Goal: Task Accomplishment & Management: Complete application form

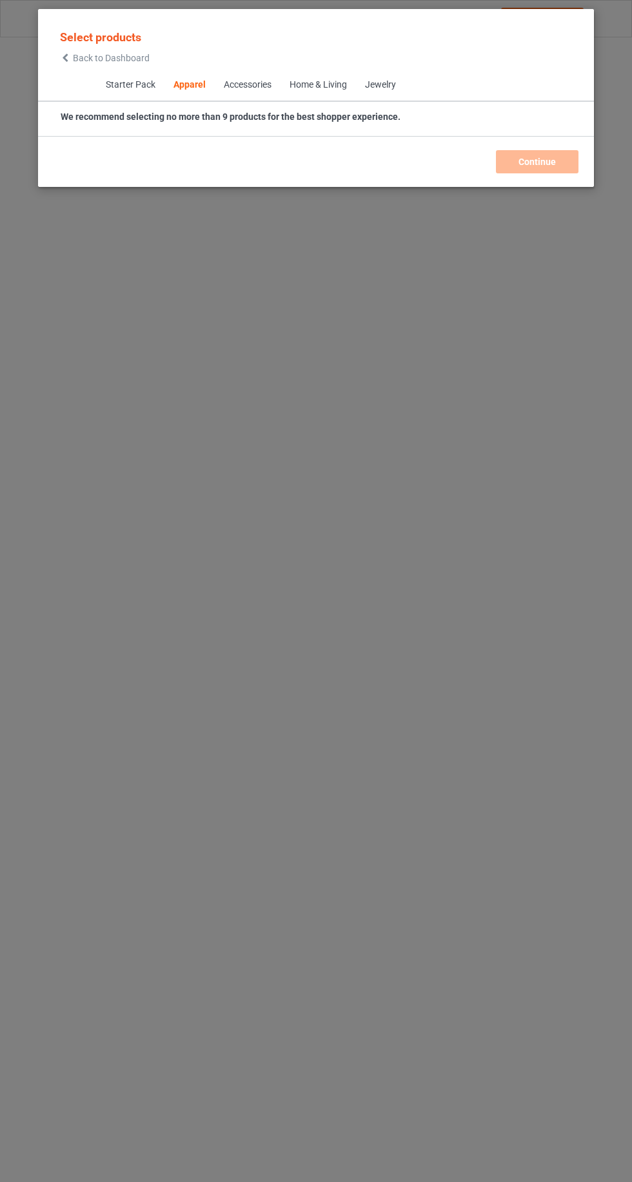
click at [70, 55] on icon at bounding box center [65, 57] width 11 height 9
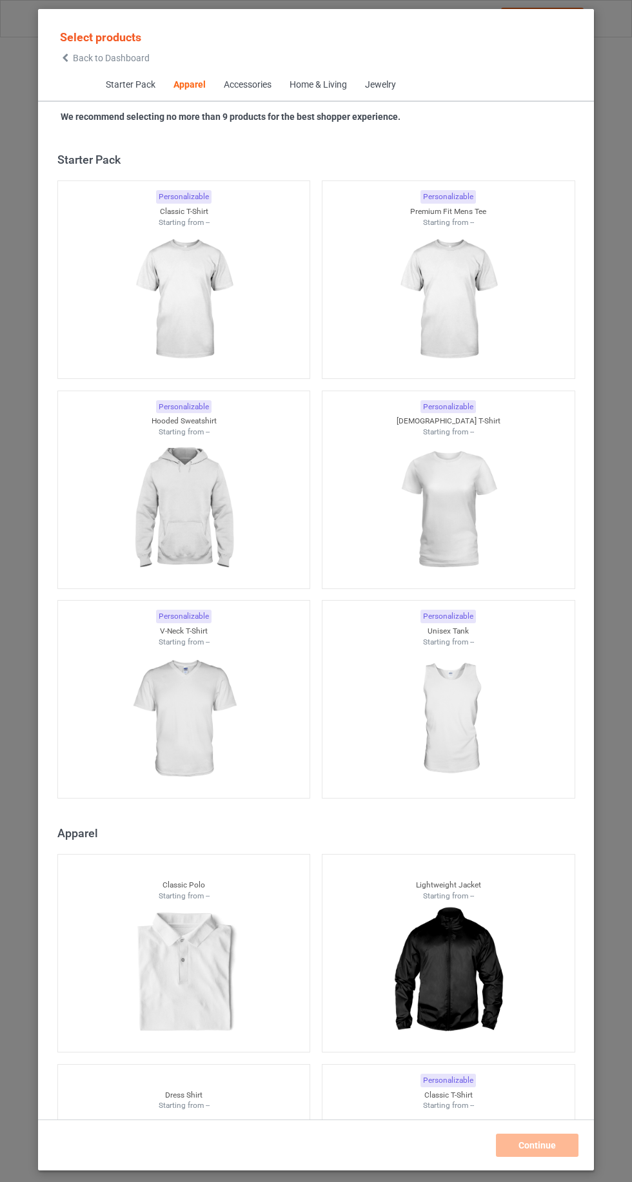
scroll to position [690, 0]
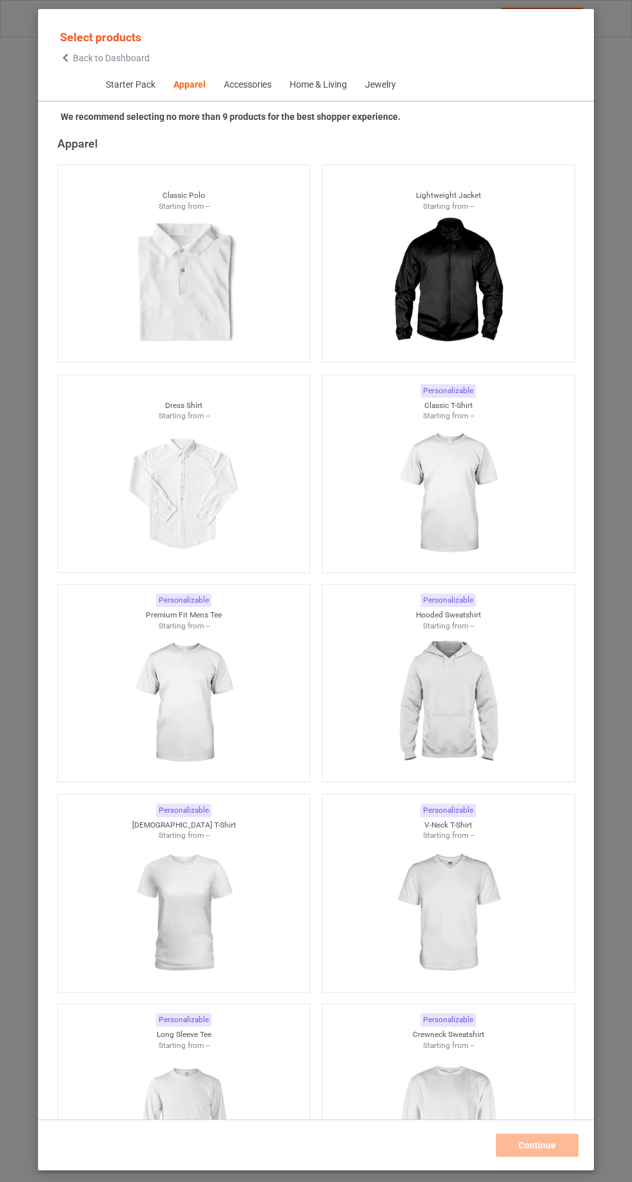
click at [474, 534] on img at bounding box center [447, 494] width 115 height 144
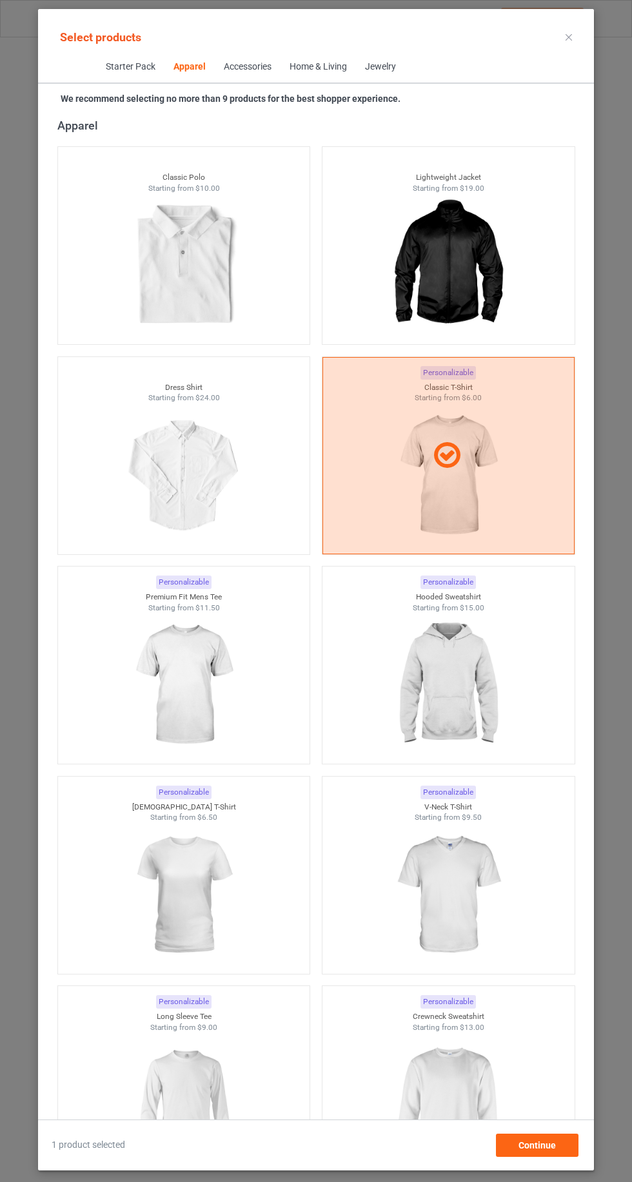
scroll to position [1005, 0]
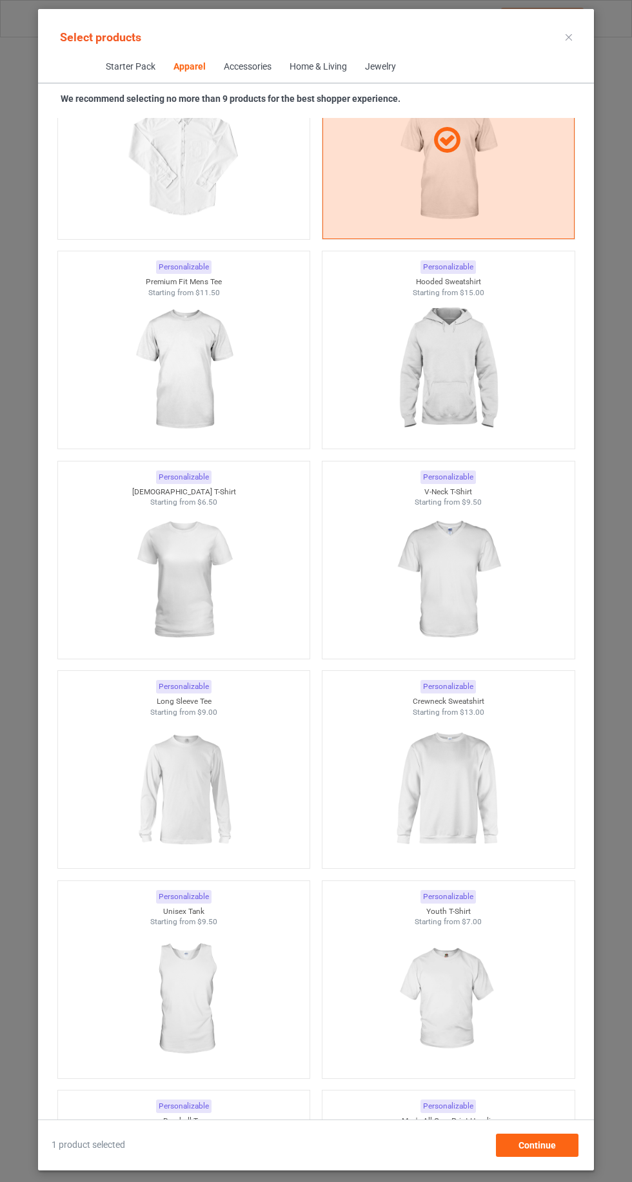
click at [454, 794] on img at bounding box center [447, 789] width 115 height 144
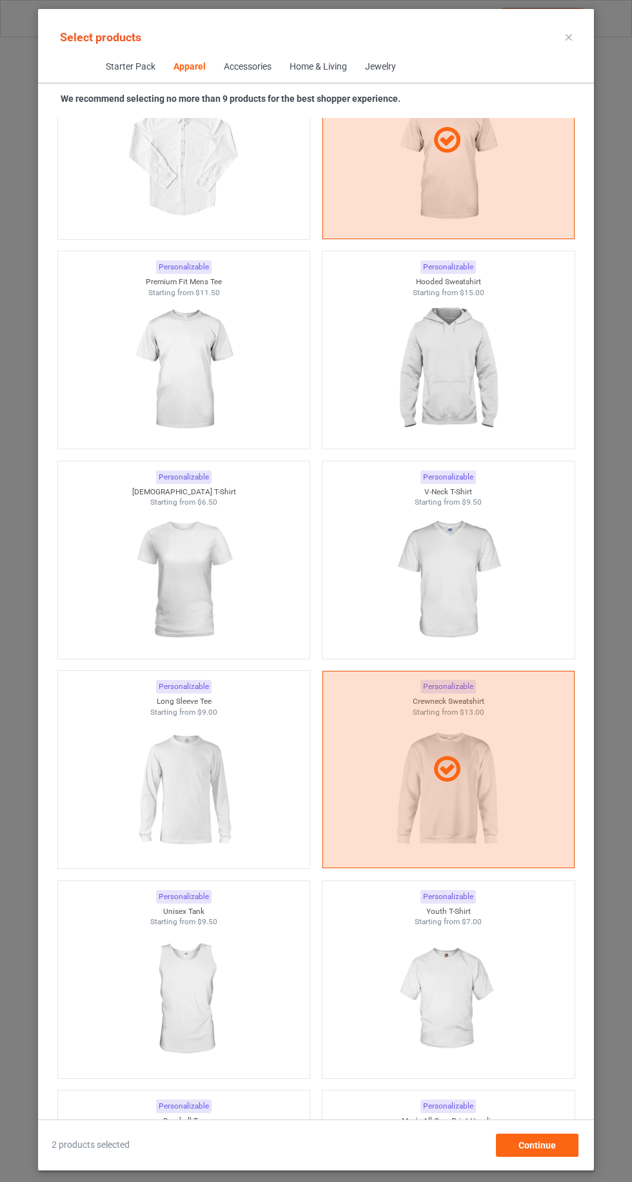
click at [165, 784] on img at bounding box center [183, 789] width 115 height 144
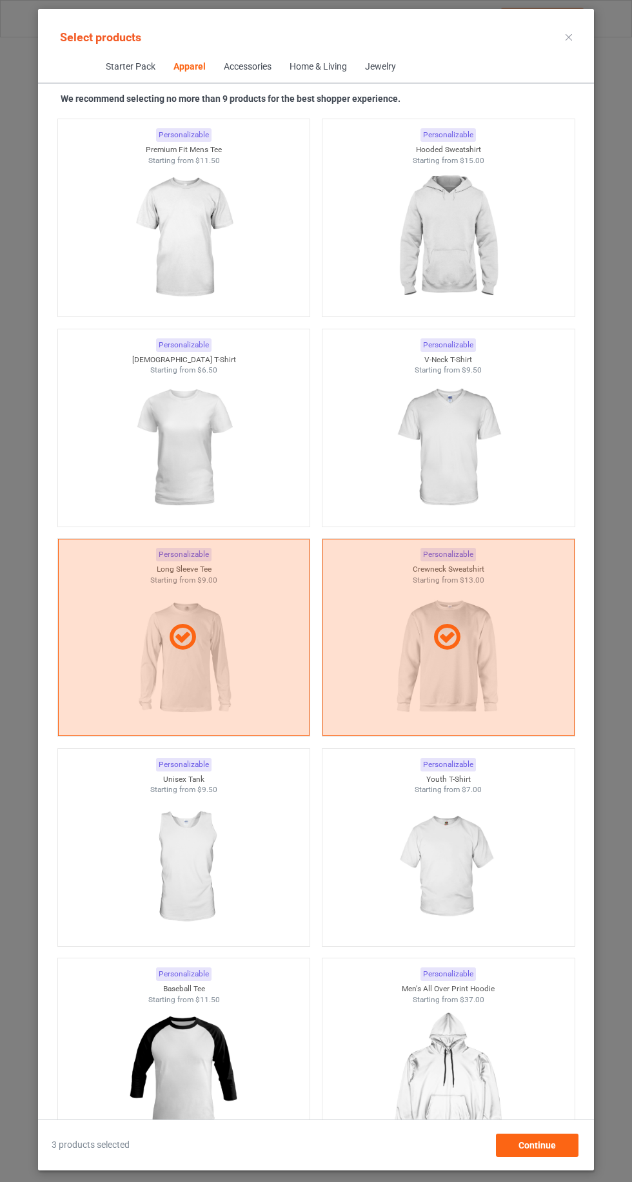
scroll to position [1142, 0]
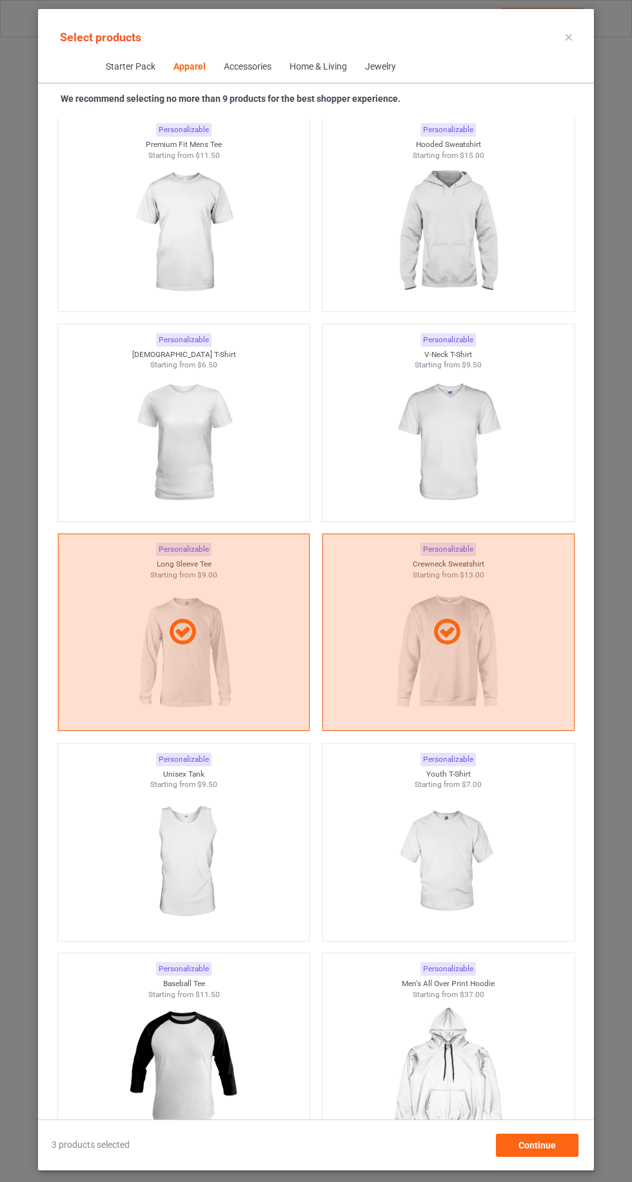
click at [483, 259] on img at bounding box center [447, 232] width 115 height 144
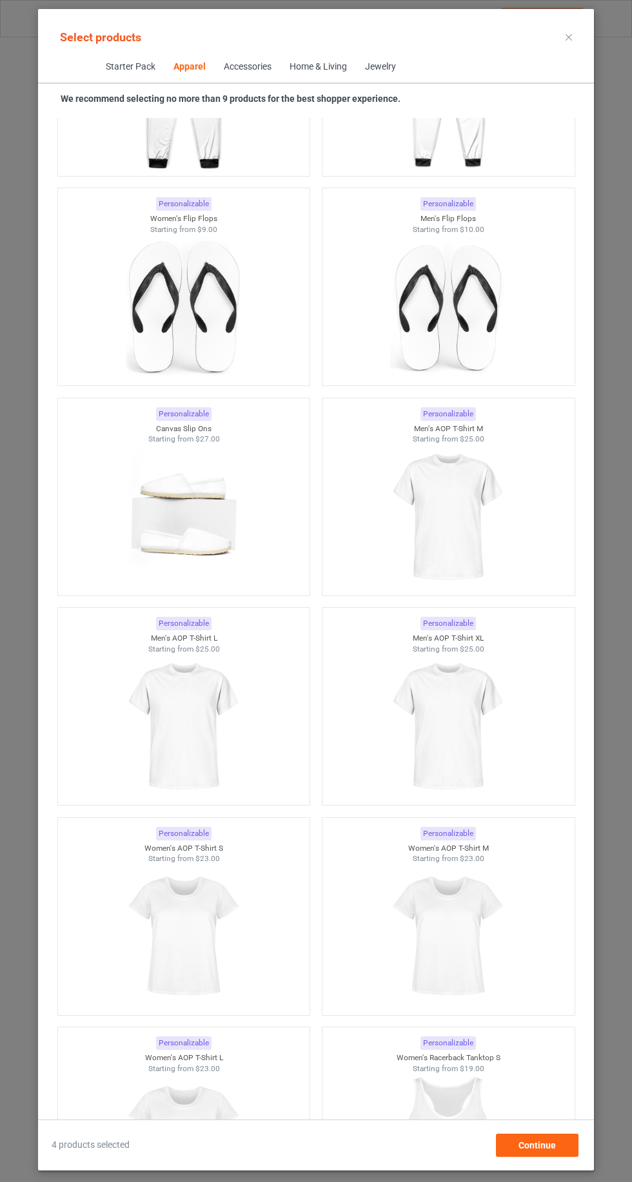
scroll to position [3522, 0]
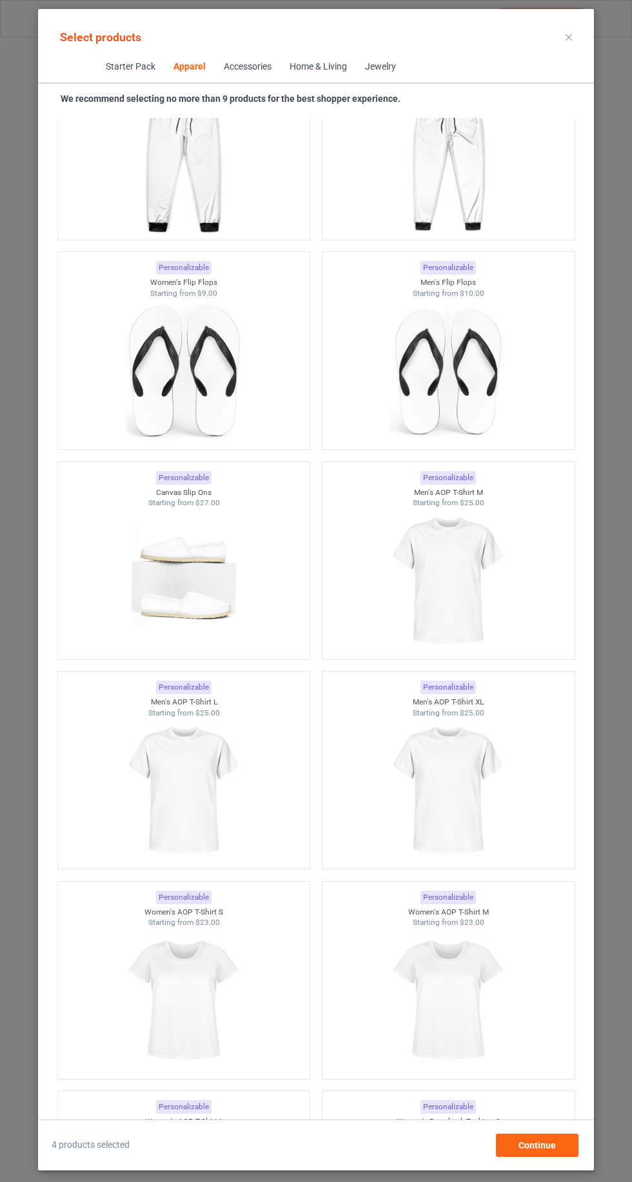
click at [450, 599] on img at bounding box center [447, 581] width 115 height 144
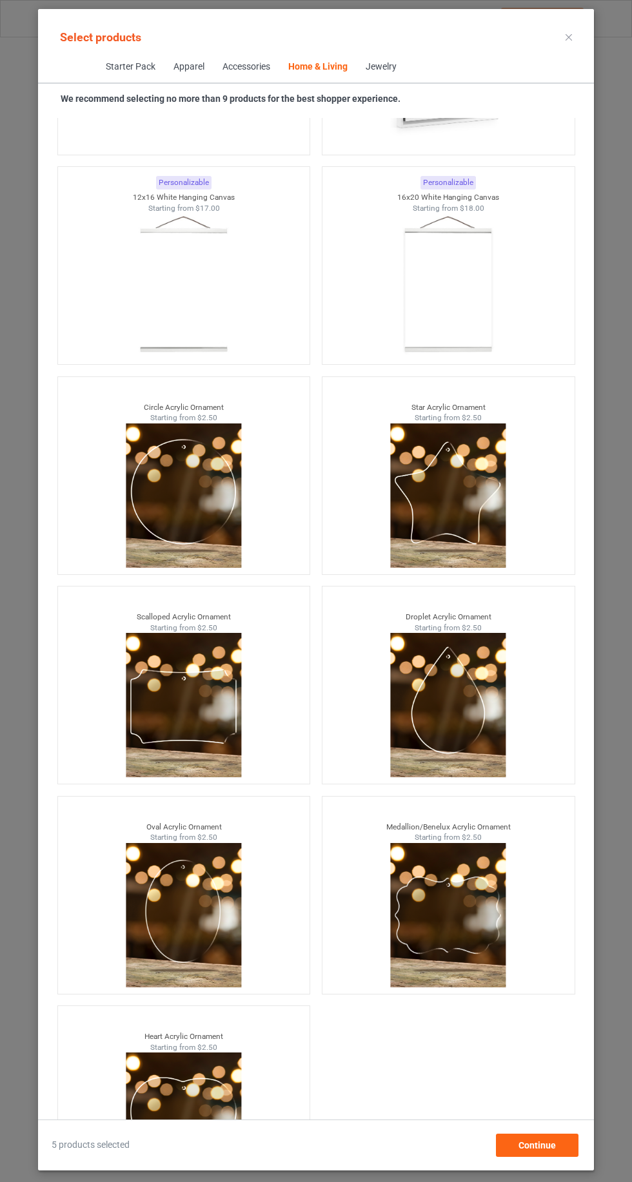
scroll to position [86, 0]
click at [560, 1145] on div "Continue" at bounding box center [537, 1145] width 82 height 23
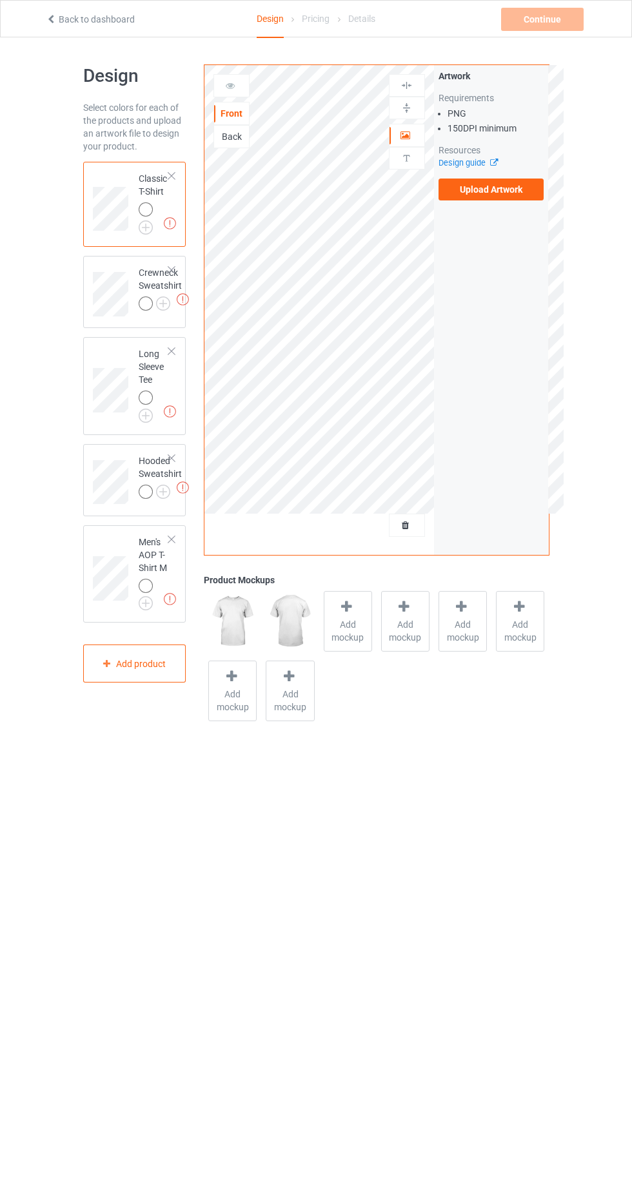
click at [171, 539] on div at bounding box center [171, 539] width 9 height 9
click at [341, 643] on div "Add mockup" at bounding box center [348, 621] width 48 height 61
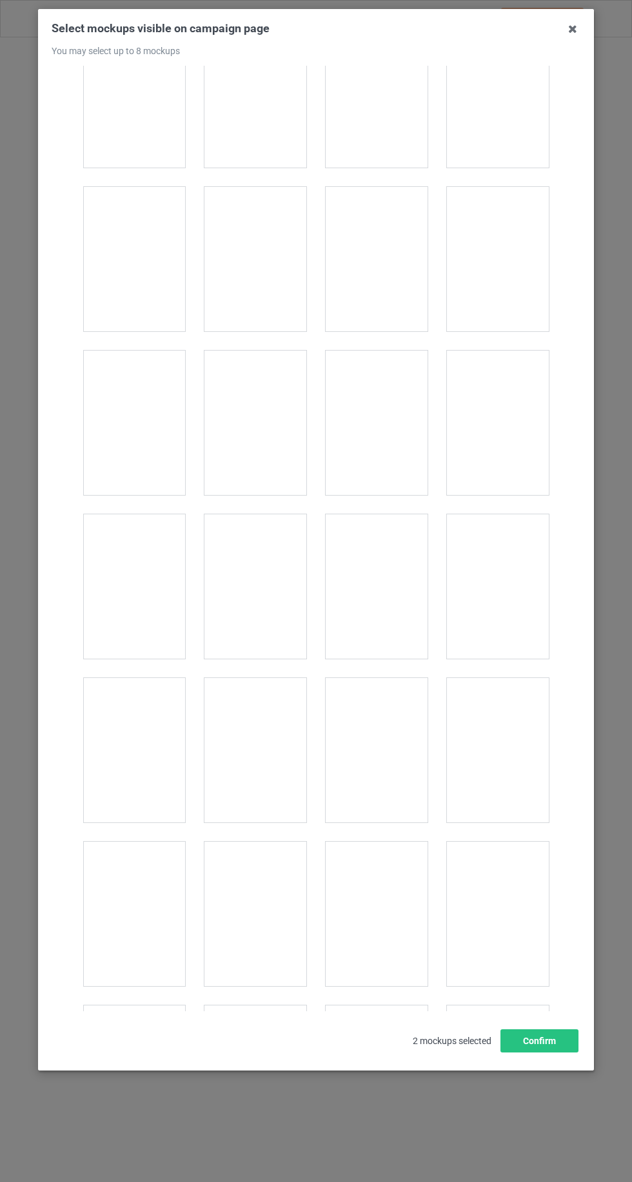
scroll to position [17768, 0]
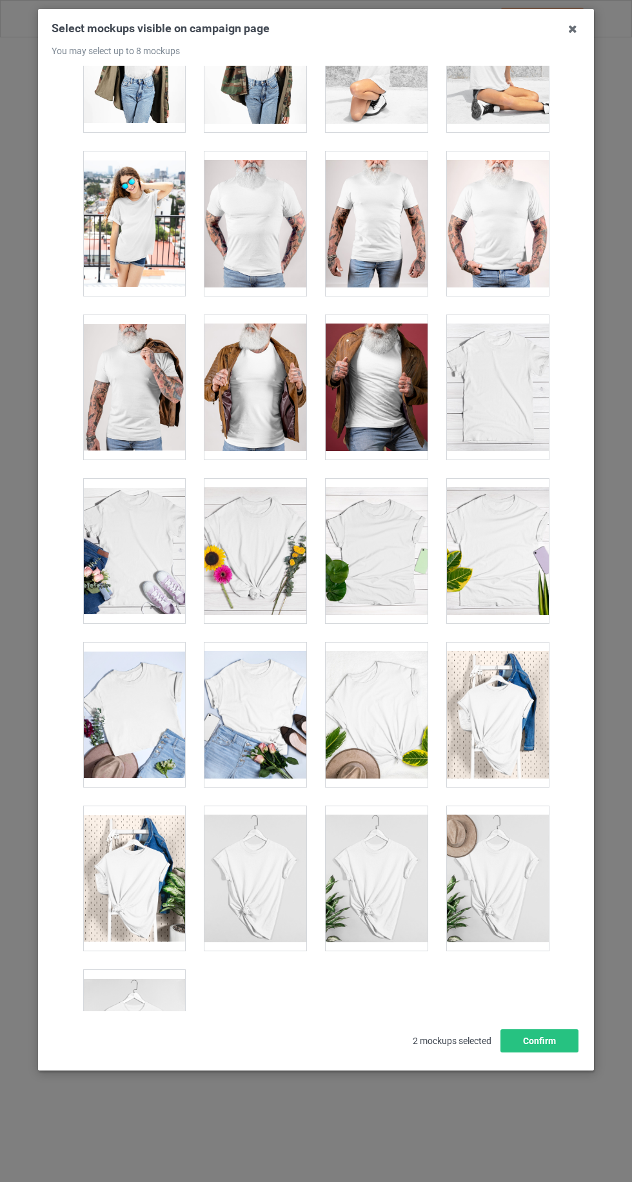
click at [145, 1007] on div at bounding box center [134, 1042] width 102 height 144
click at [289, 855] on div at bounding box center [255, 878] width 102 height 144
click at [380, 684] on div at bounding box center [376, 715] width 102 height 144
click at [498, 885] on div at bounding box center [498, 878] width 102 height 144
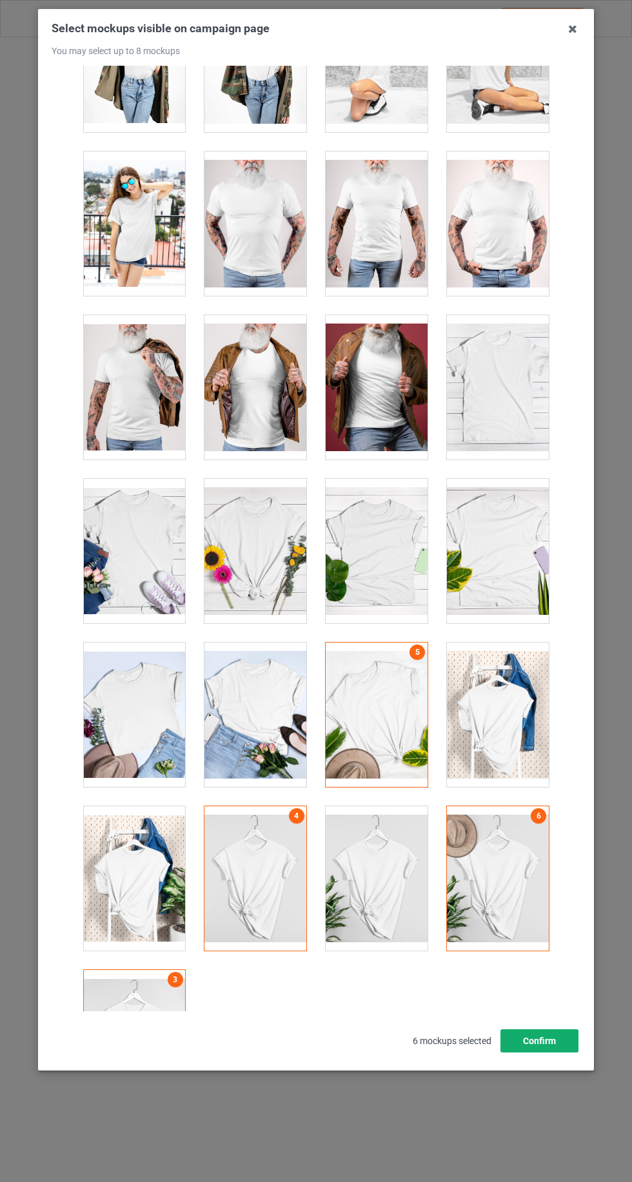
click at [537, 1053] on button "Confirm" at bounding box center [539, 1040] width 78 height 23
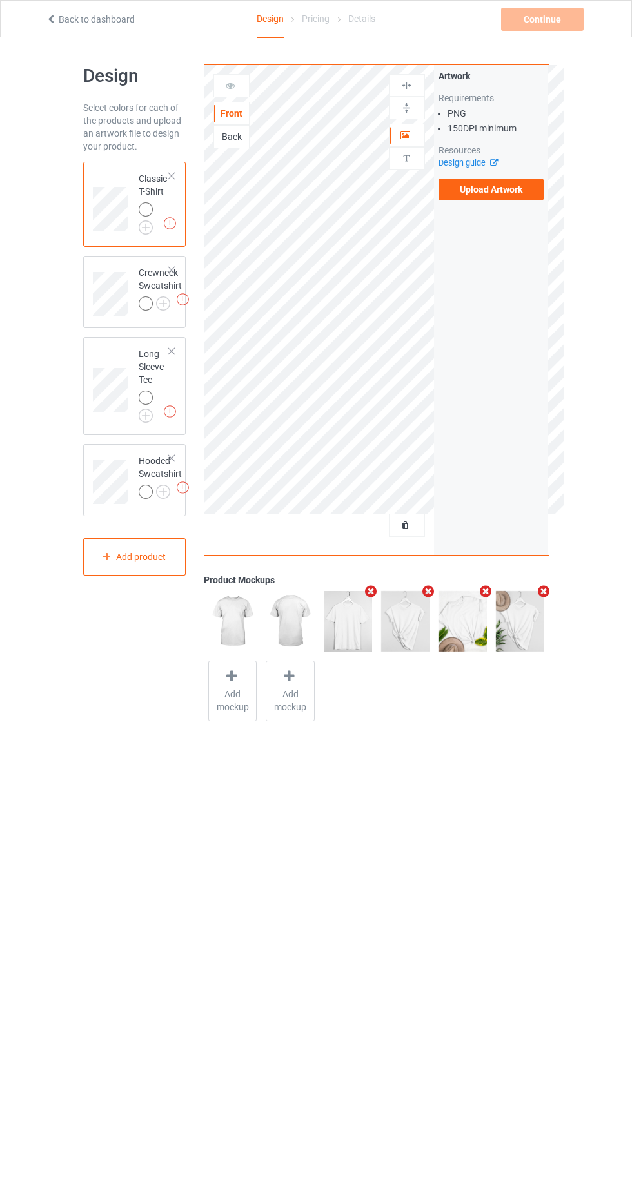
click at [143, 261] on td "Missing artworks Crewneck Sweatshirt" at bounding box center [159, 289] width 57 height 57
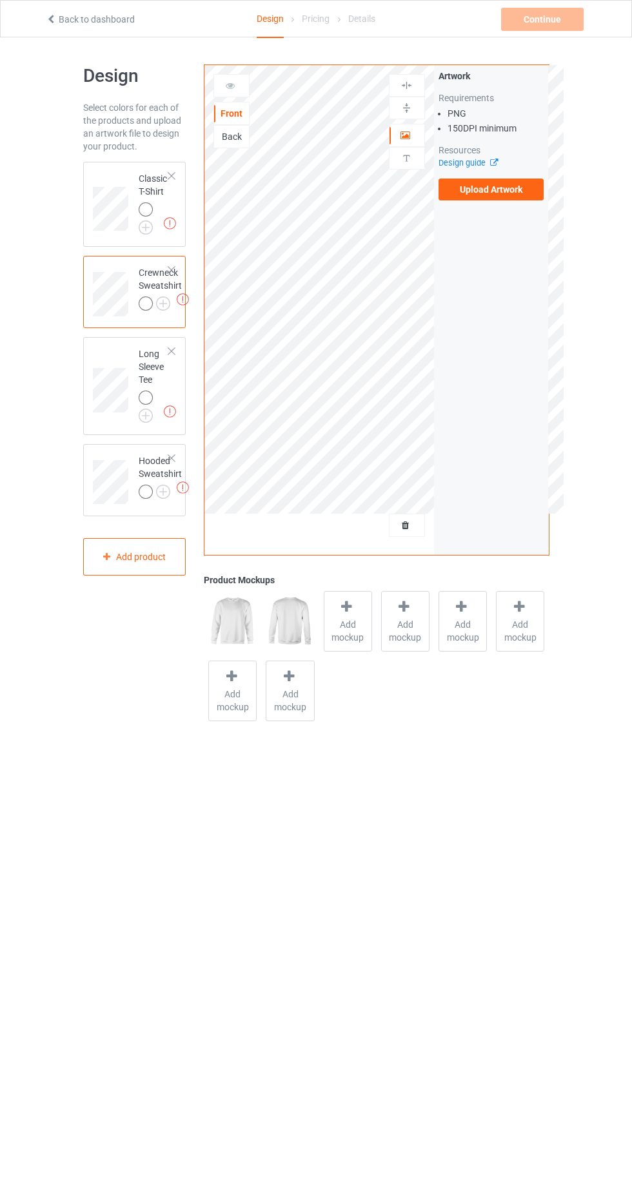
click at [0, 0] on img at bounding box center [0, 0] width 0 height 0
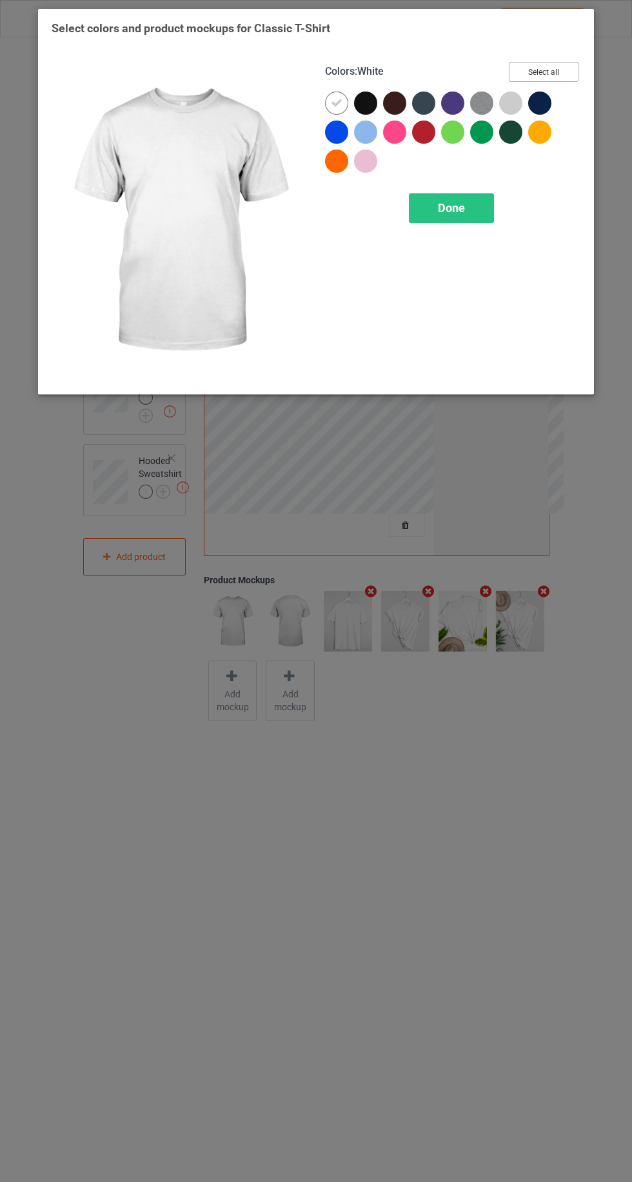
click at [568, 77] on button "Select all" at bounding box center [544, 72] width 70 height 20
click at [544, 141] on div at bounding box center [539, 132] width 23 height 23
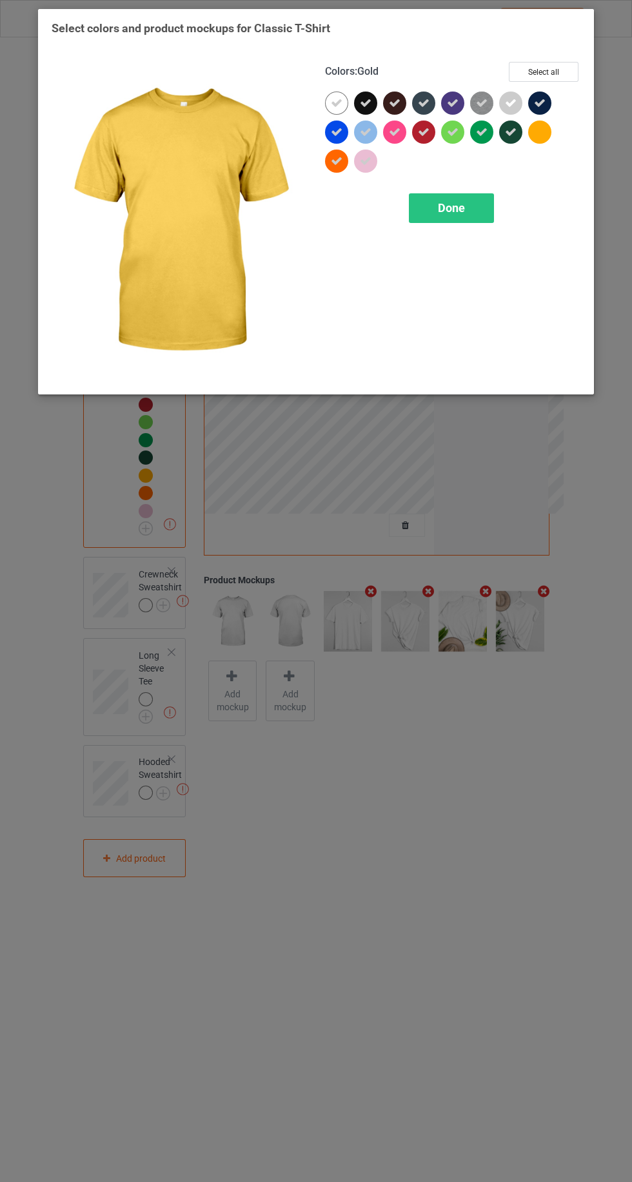
click at [336, 102] on icon at bounding box center [337, 103] width 12 height 12
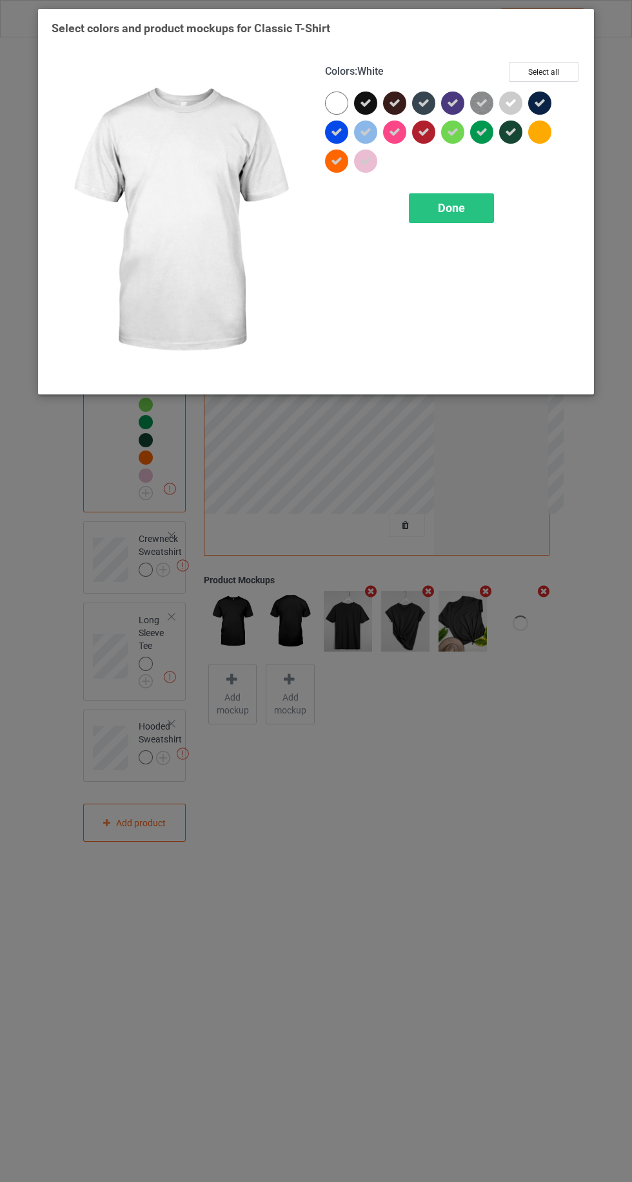
click at [326, 96] on div at bounding box center [336, 103] width 23 height 23
click at [485, 212] on div "Done" at bounding box center [451, 208] width 85 height 30
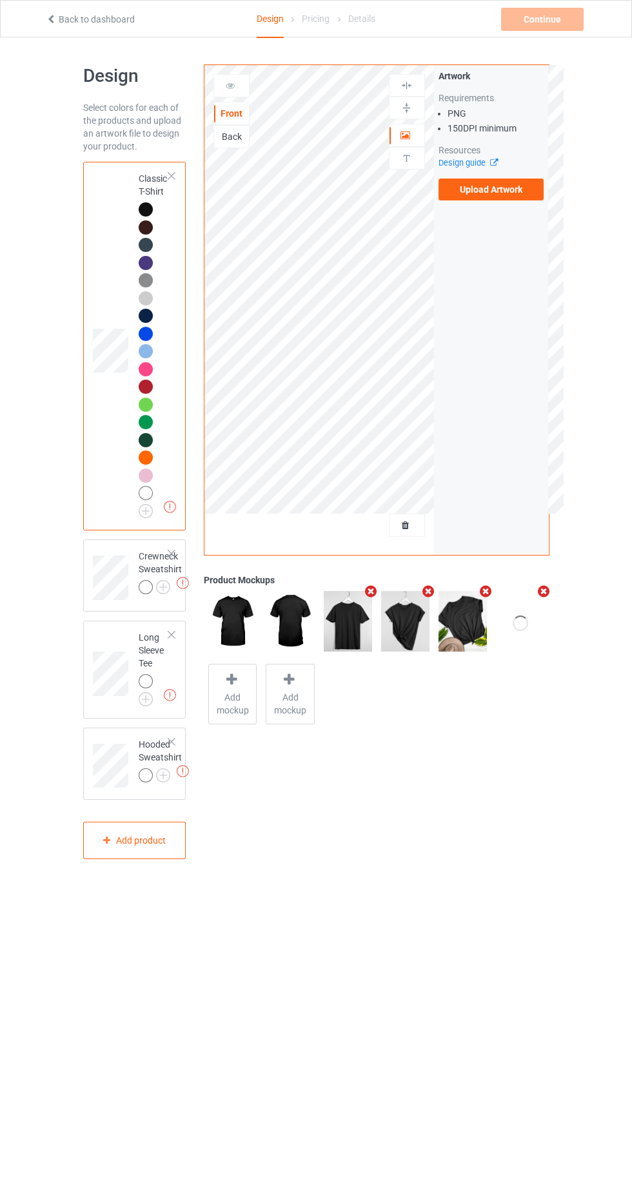
click at [0, 0] on img at bounding box center [0, 0] width 0 height 0
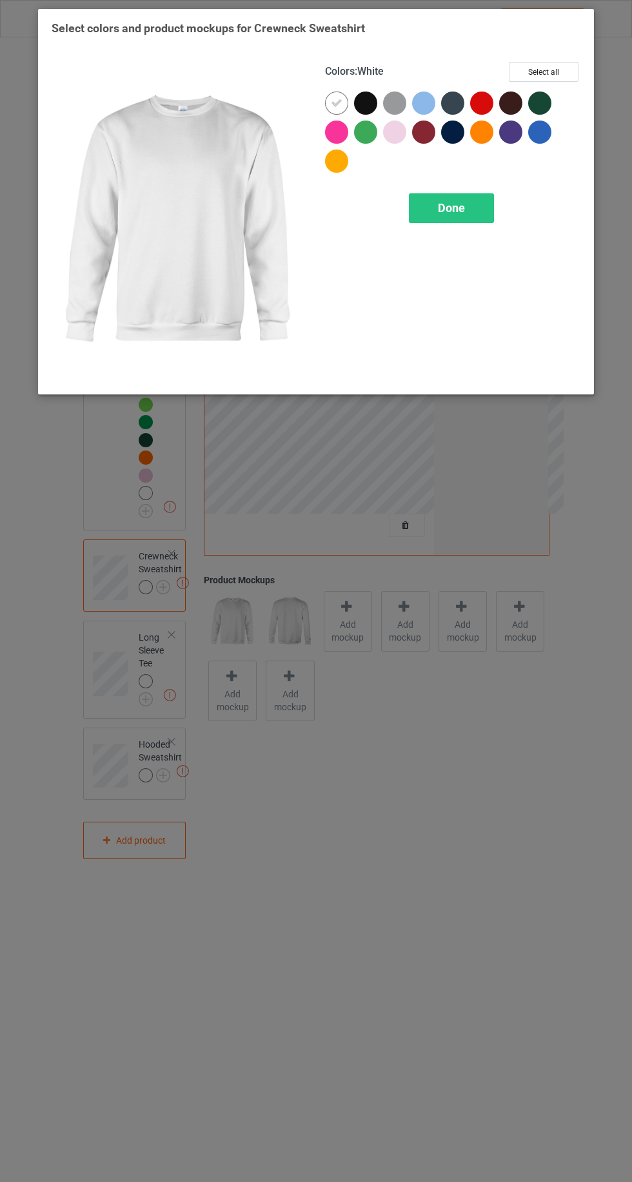
click at [338, 174] on div at bounding box center [339, 164] width 29 height 29
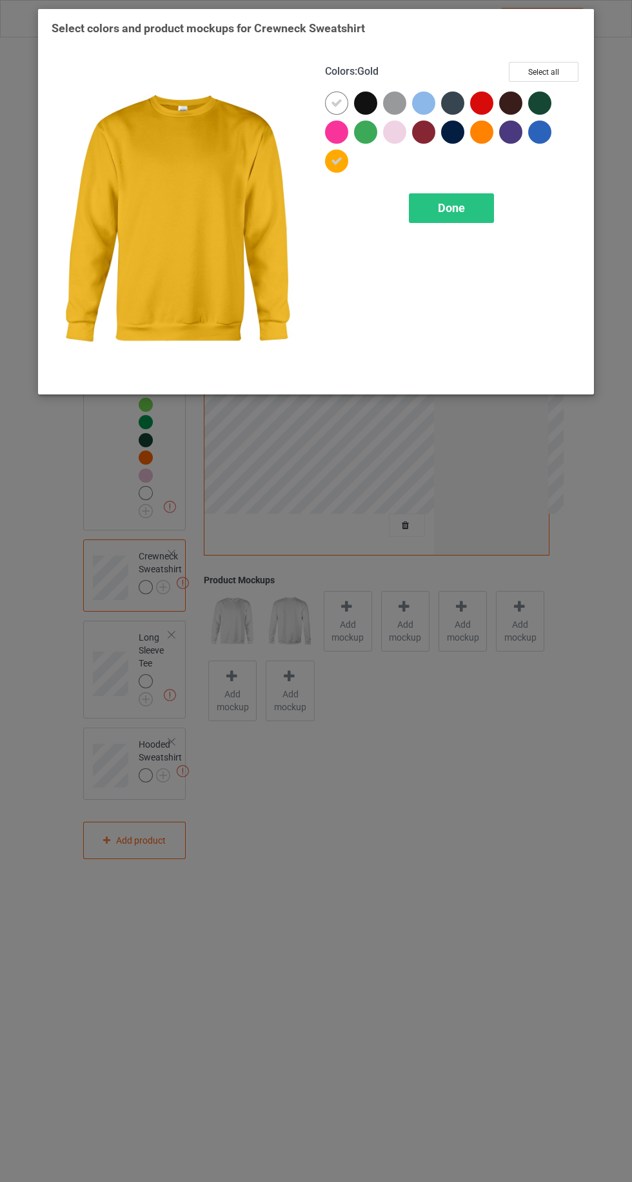
click at [336, 160] on icon at bounding box center [337, 161] width 12 height 12
click at [551, 75] on button "Select all" at bounding box center [544, 72] width 70 height 20
click at [341, 170] on div at bounding box center [336, 161] width 23 height 23
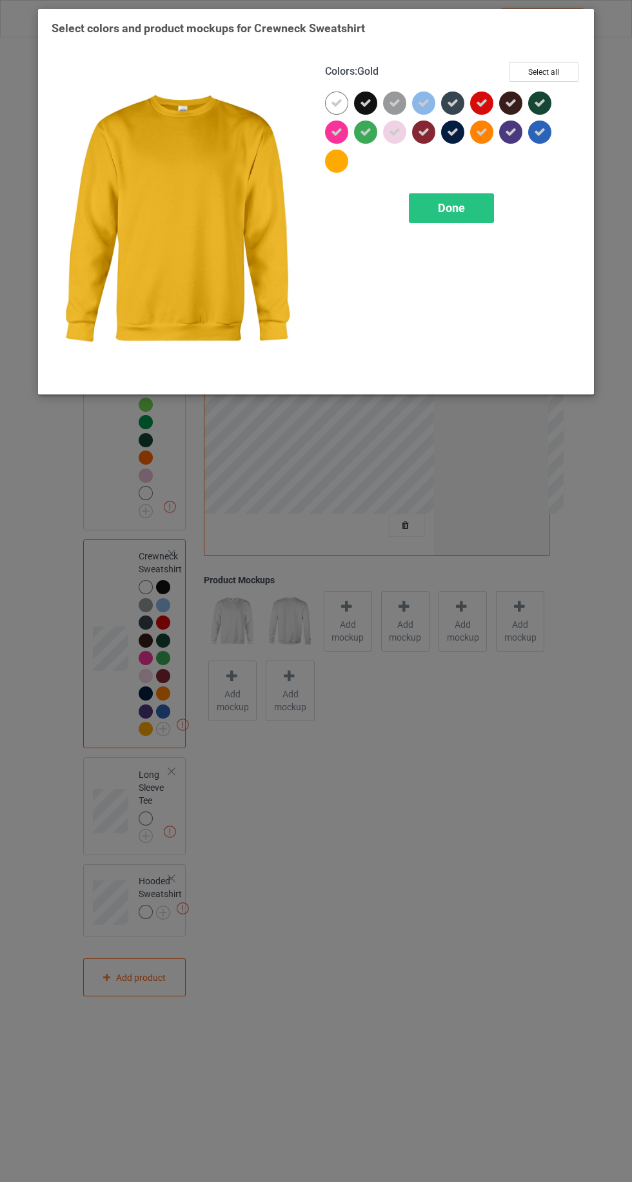
click at [481, 146] on div at bounding box center [484, 135] width 29 height 29
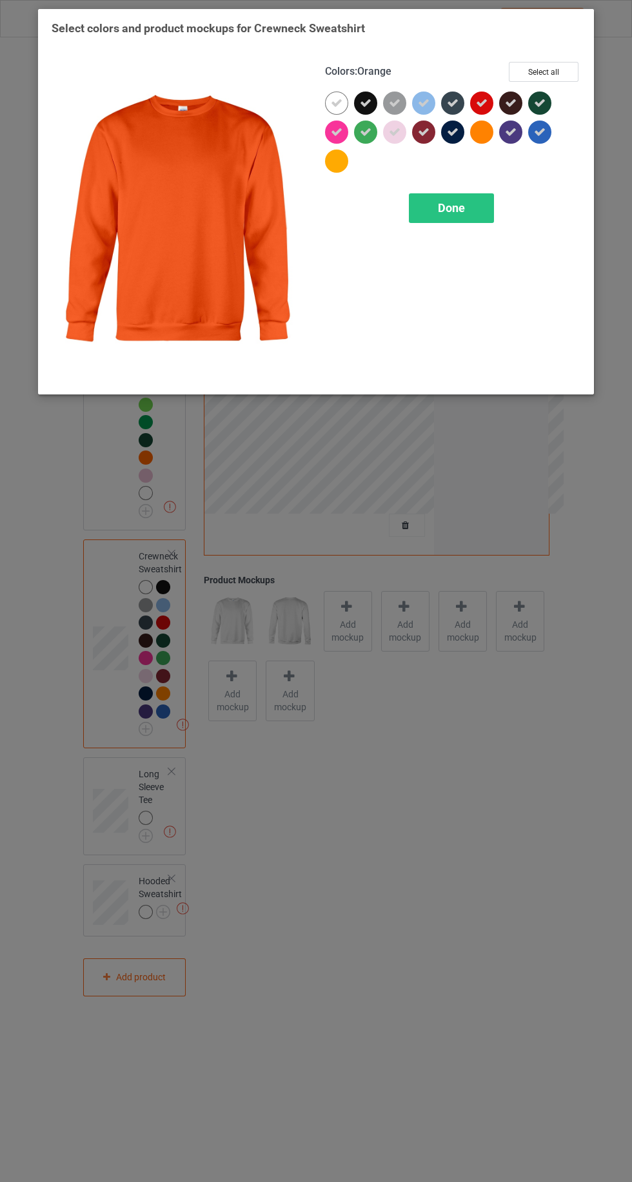
click at [465, 217] on div "Done" at bounding box center [451, 208] width 85 height 30
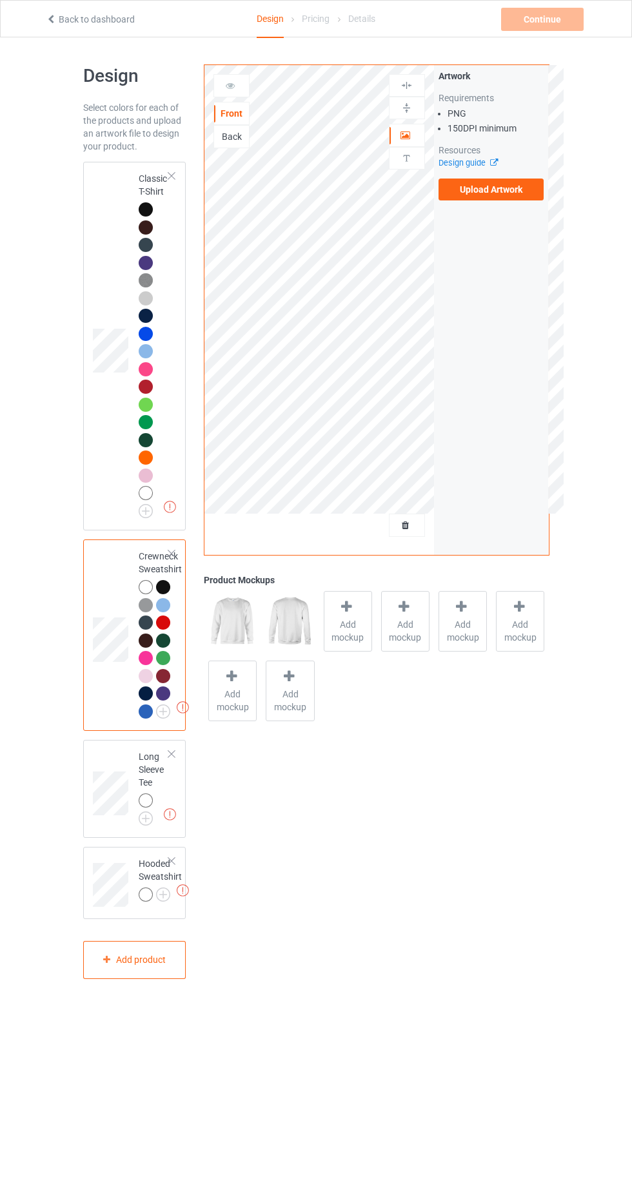
click at [0, 0] on img at bounding box center [0, 0] width 0 height 0
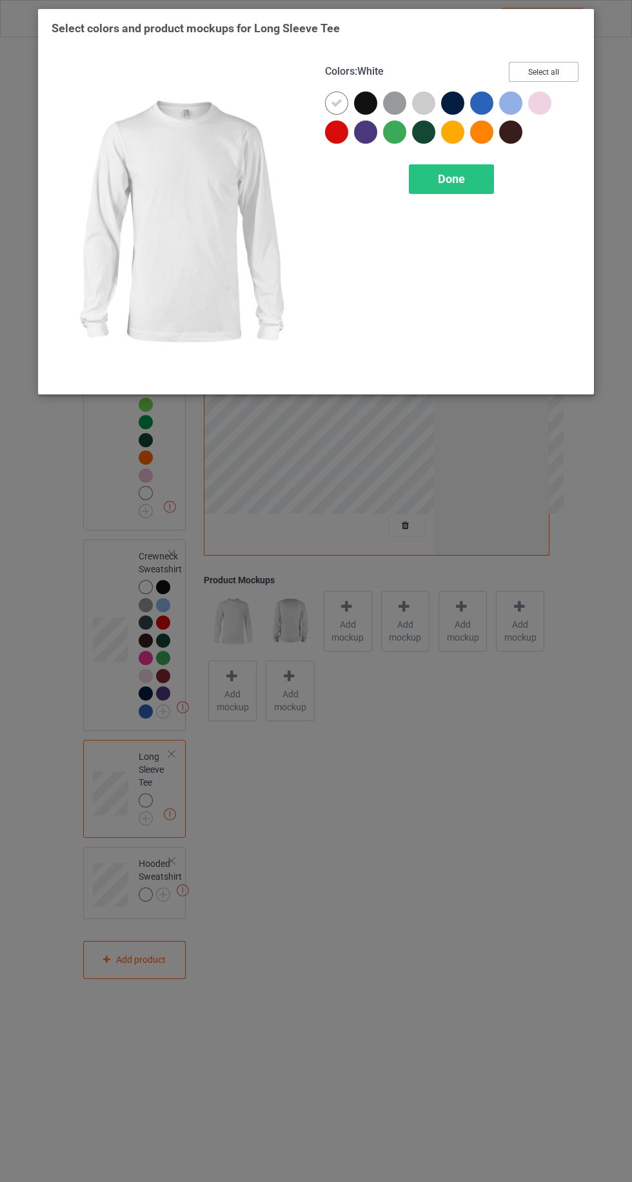
click at [567, 67] on button "Select all" at bounding box center [544, 72] width 70 height 20
click at [456, 134] on icon at bounding box center [453, 132] width 12 height 12
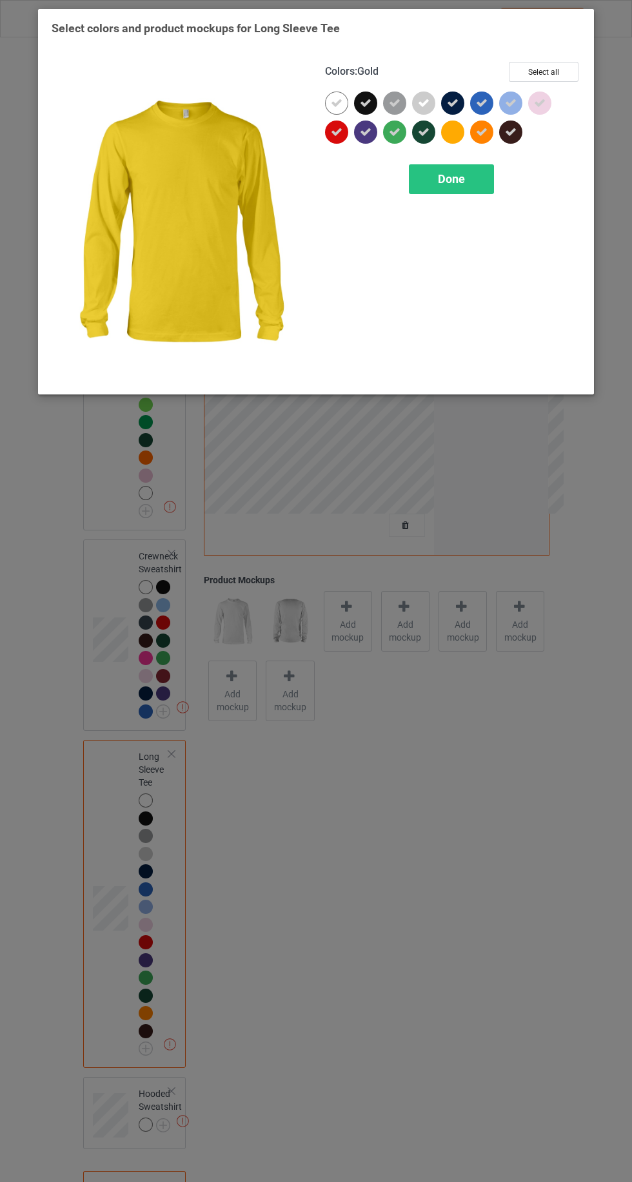
click at [481, 131] on icon at bounding box center [482, 132] width 12 height 12
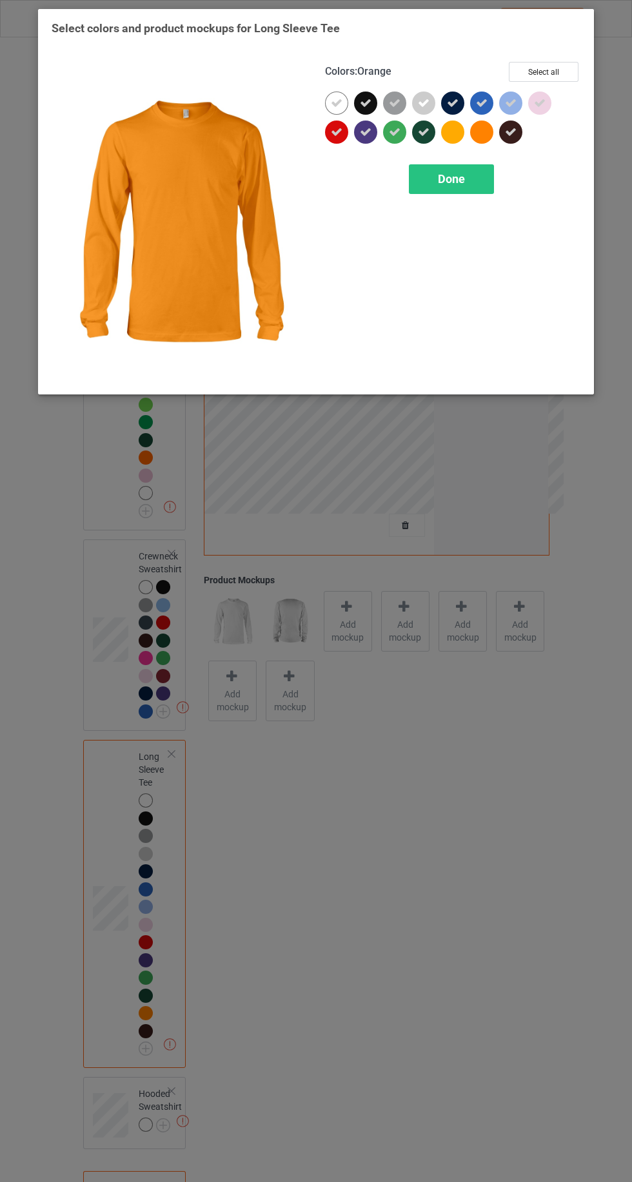
click at [461, 186] on div "Done" at bounding box center [451, 179] width 85 height 30
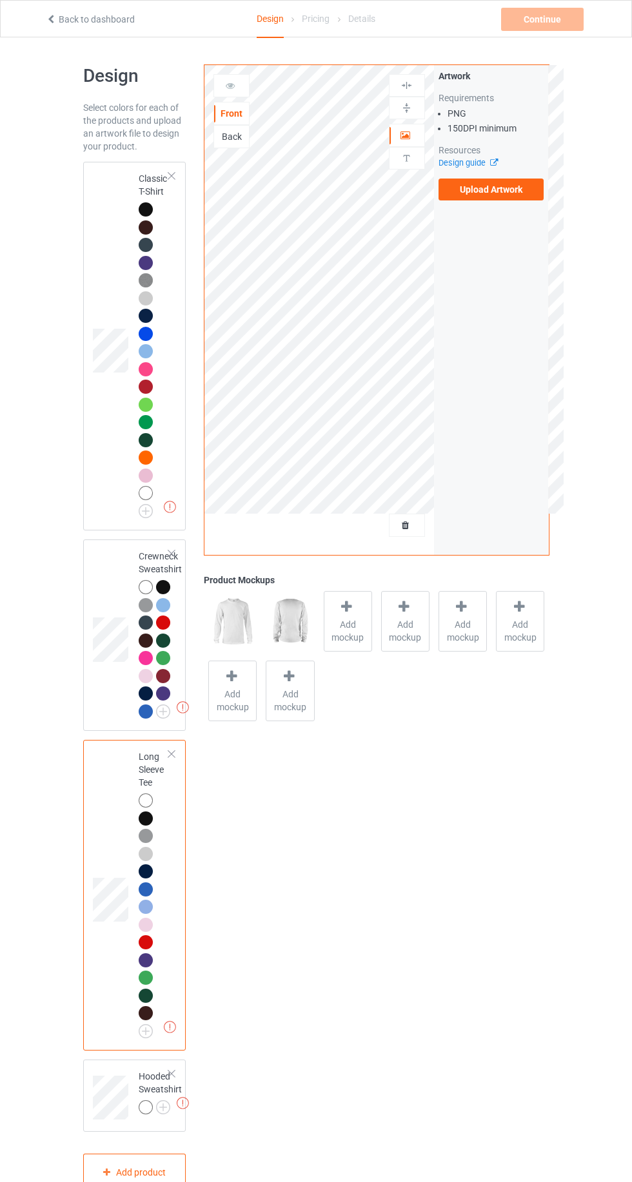
click at [0, 0] on img at bounding box center [0, 0] width 0 height 0
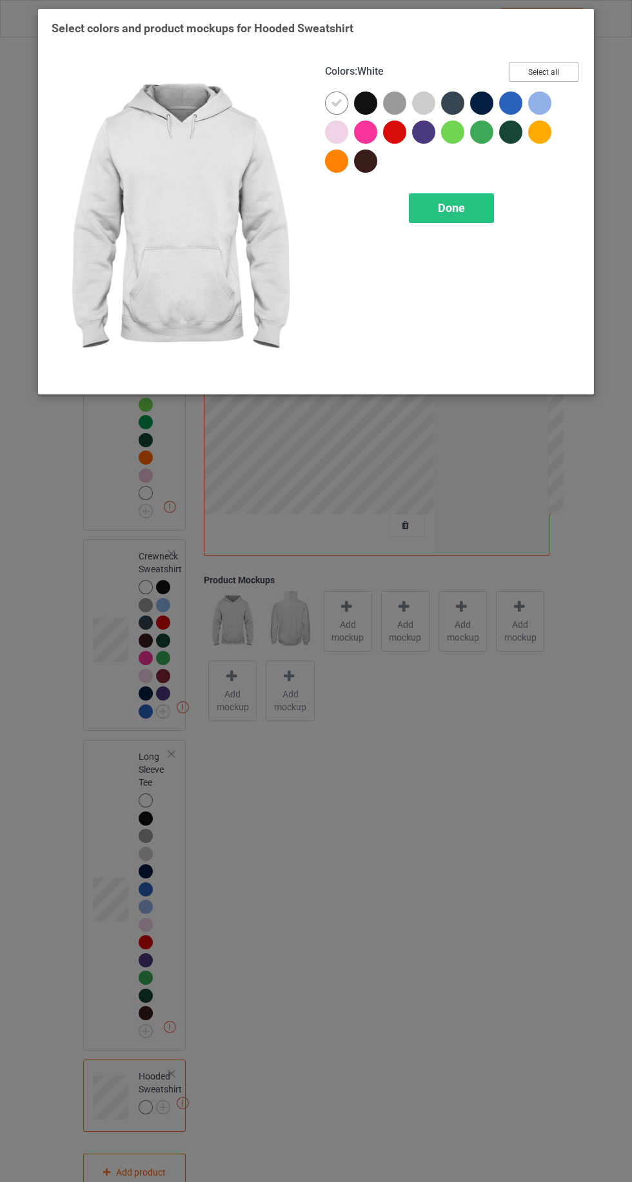
click at [549, 66] on button "Select all" at bounding box center [544, 72] width 70 height 20
click at [545, 147] on div at bounding box center [542, 135] width 29 height 29
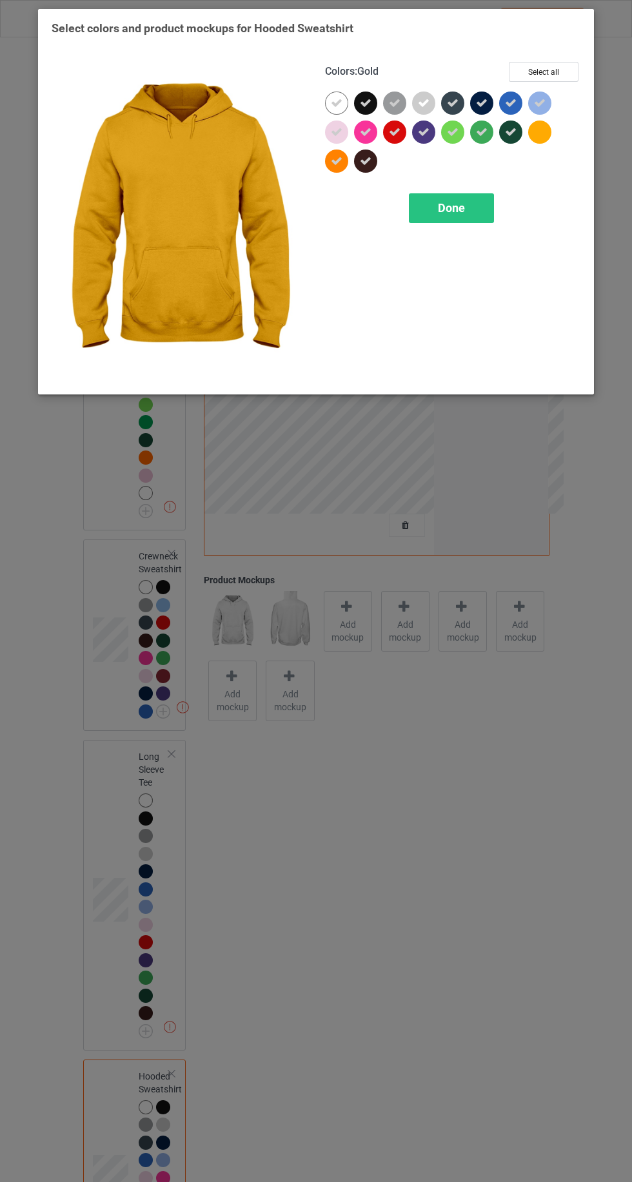
click at [335, 171] on div at bounding box center [336, 161] width 23 height 23
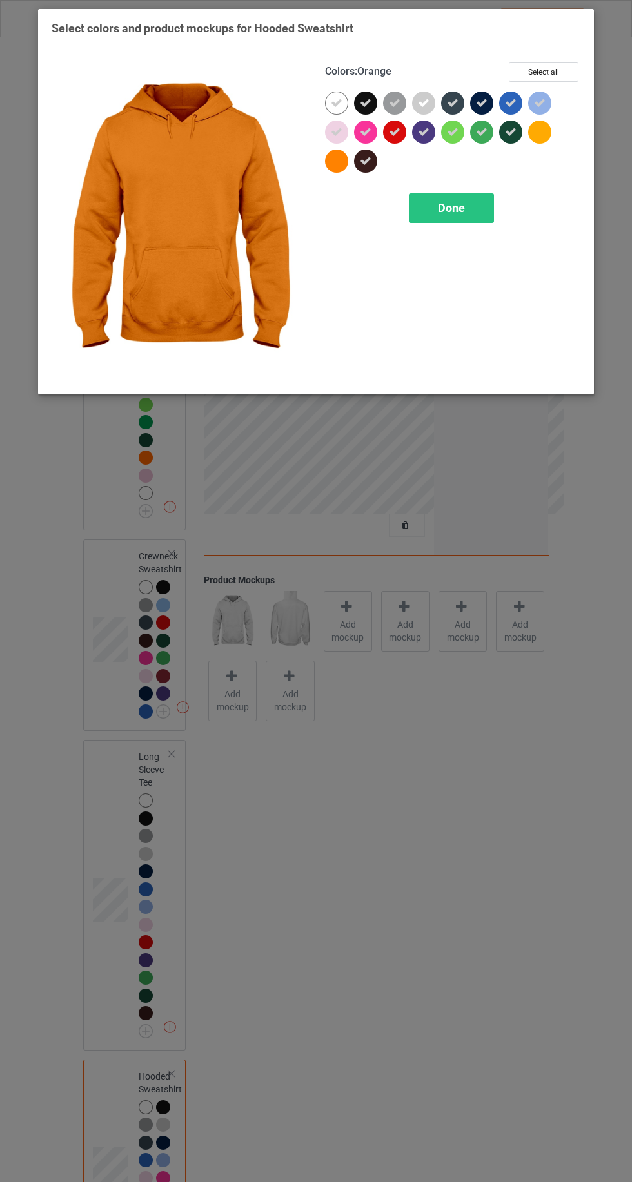
click at [462, 220] on div "Done" at bounding box center [451, 208] width 85 height 30
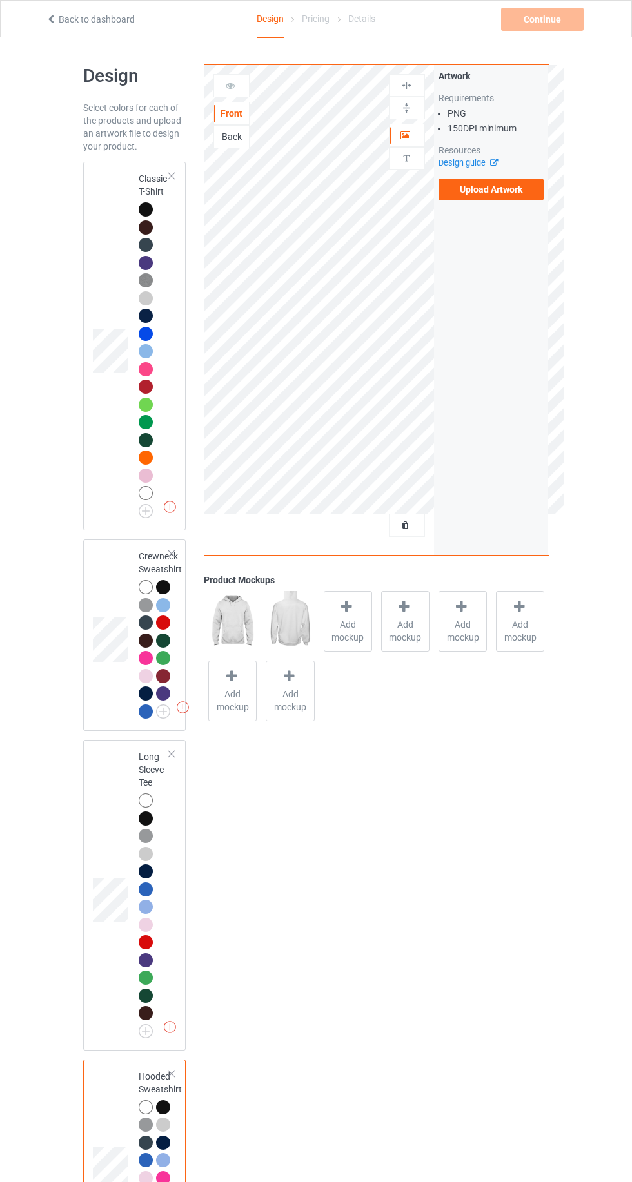
click at [507, 189] on label "Upload Artwork" at bounding box center [491, 190] width 106 height 22
click at [0, 0] on input "Upload Artwork" at bounding box center [0, 0] width 0 height 0
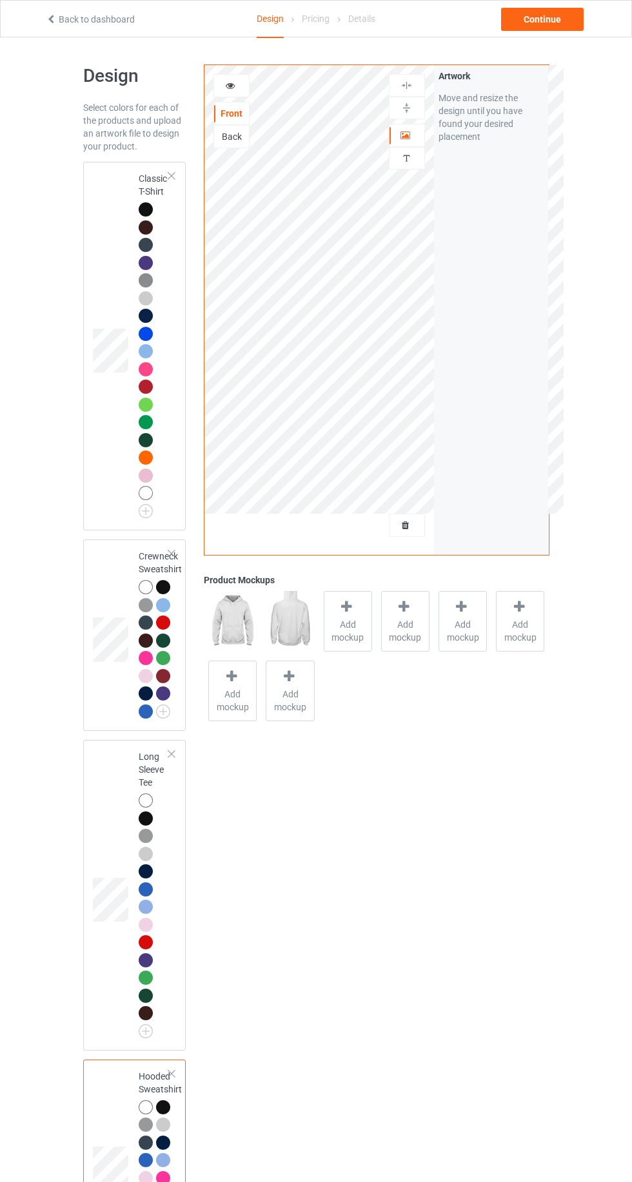
click at [89, 236] on div "Classic T-Shirt" at bounding box center [134, 346] width 103 height 369
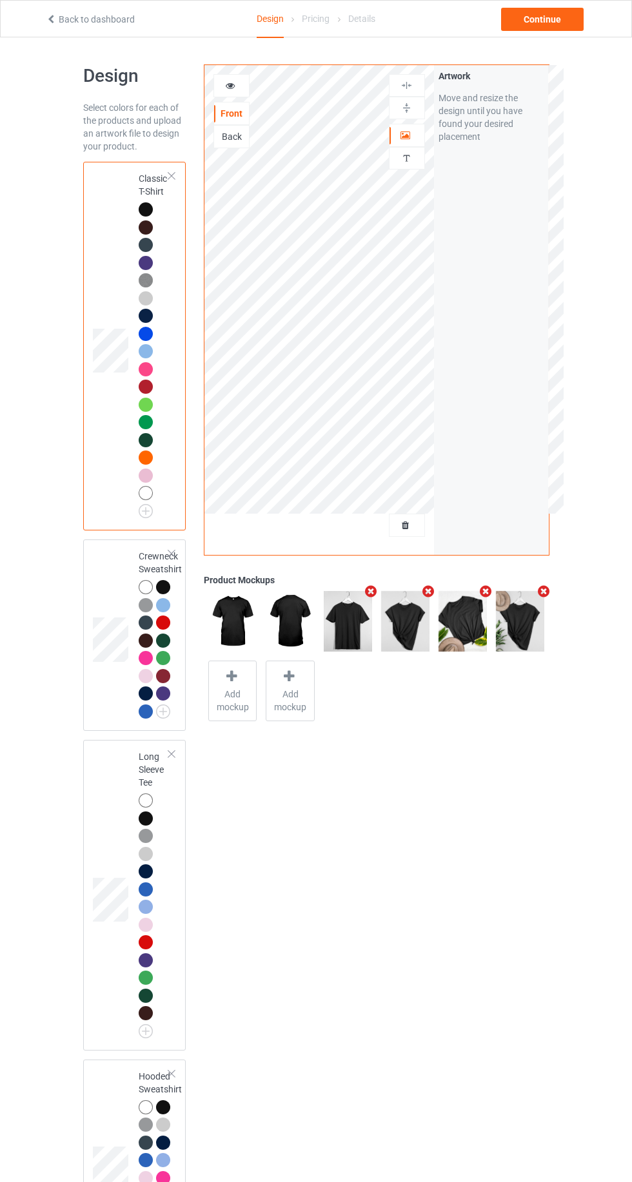
click at [230, 83] on icon at bounding box center [230, 83] width 11 height 9
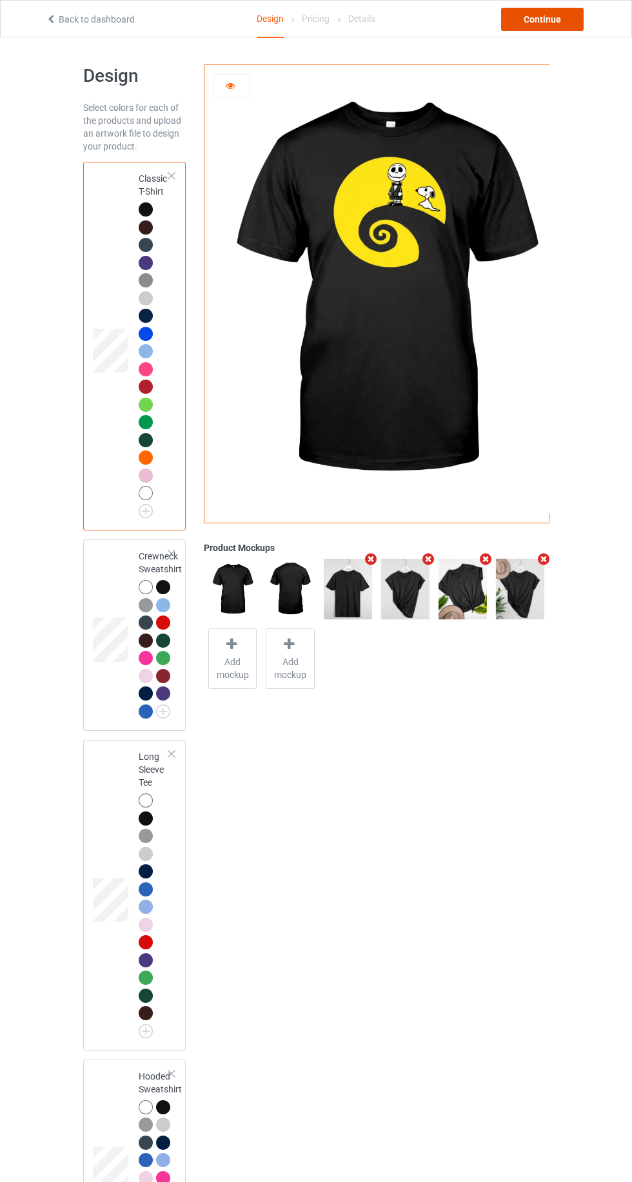
click at [536, 14] on div "Continue" at bounding box center [542, 19] width 82 height 23
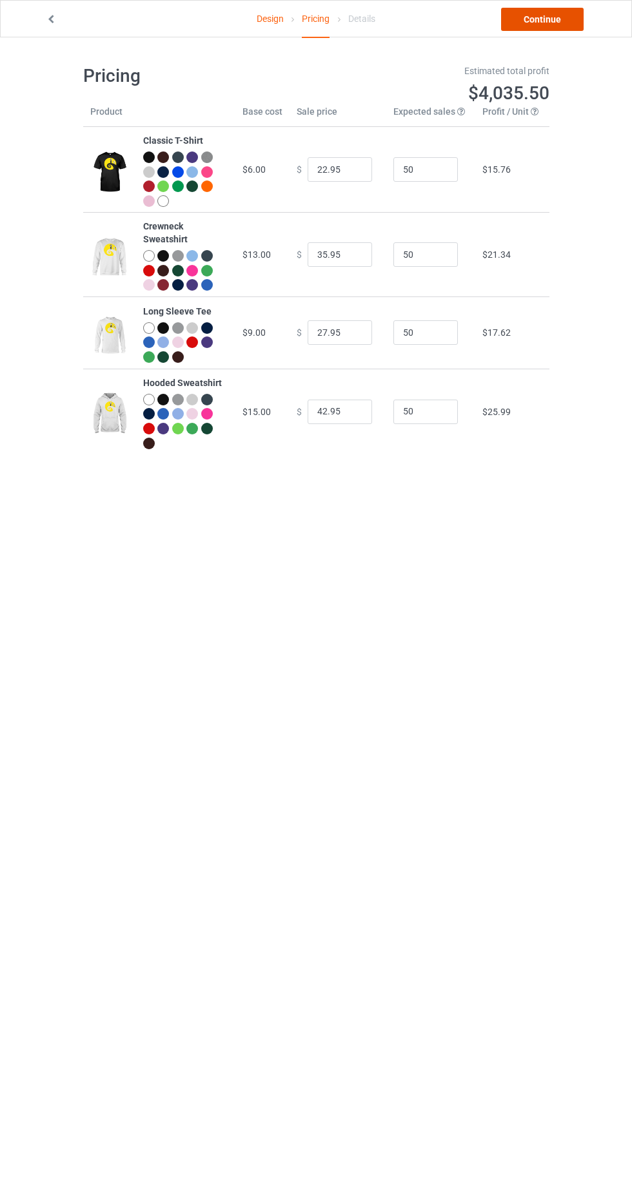
click at [544, 26] on link "Continue" at bounding box center [542, 19] width 82 height 23
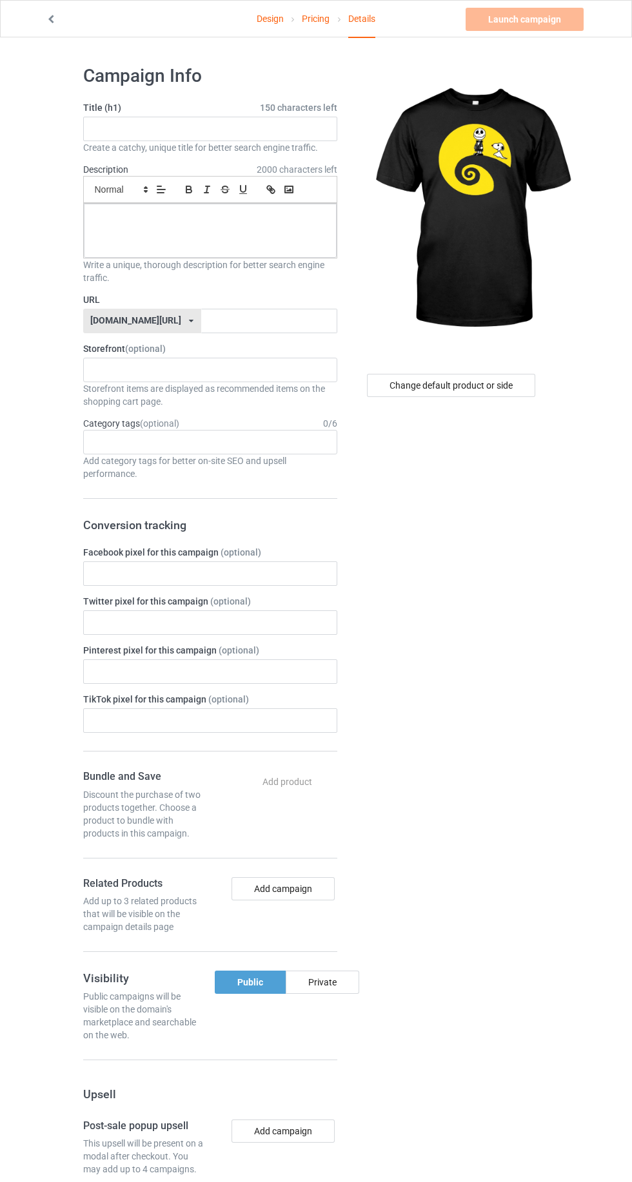
click at [309, 28] on link "Pricing" at bounding box center [316, 19] width 28 height 36
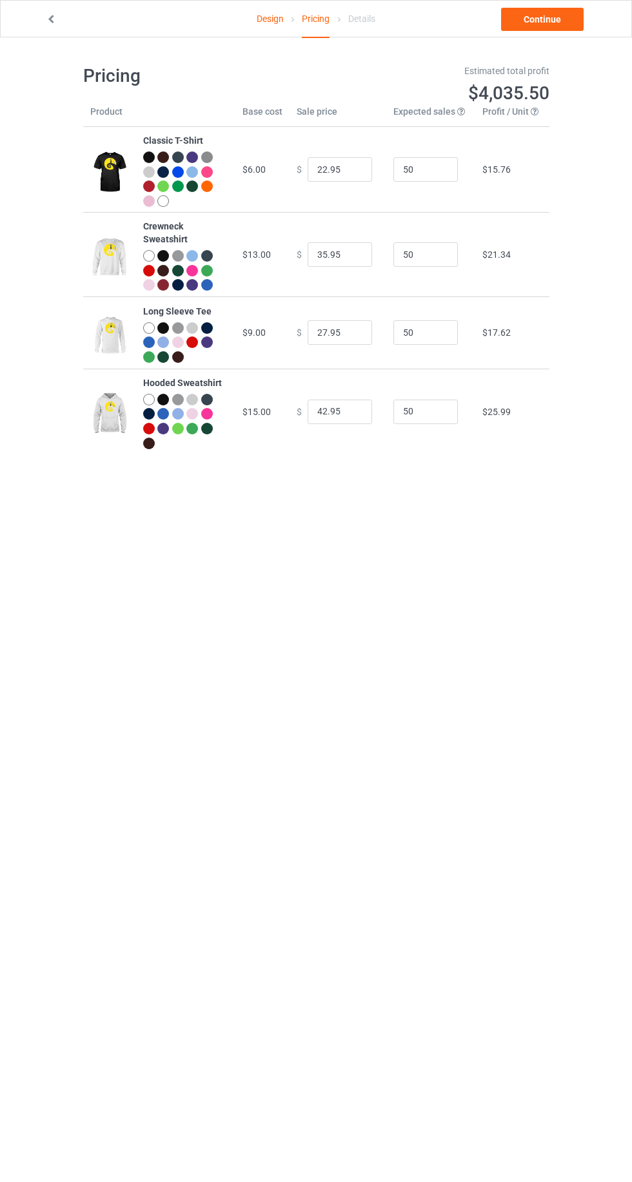
click at [239, 24] on div "Design Pricing Details" at bounding box center [316, 19] width 186 height 37
click at [264, 17] on link "Design" at bounding box center [270, 19] width 27 height 36
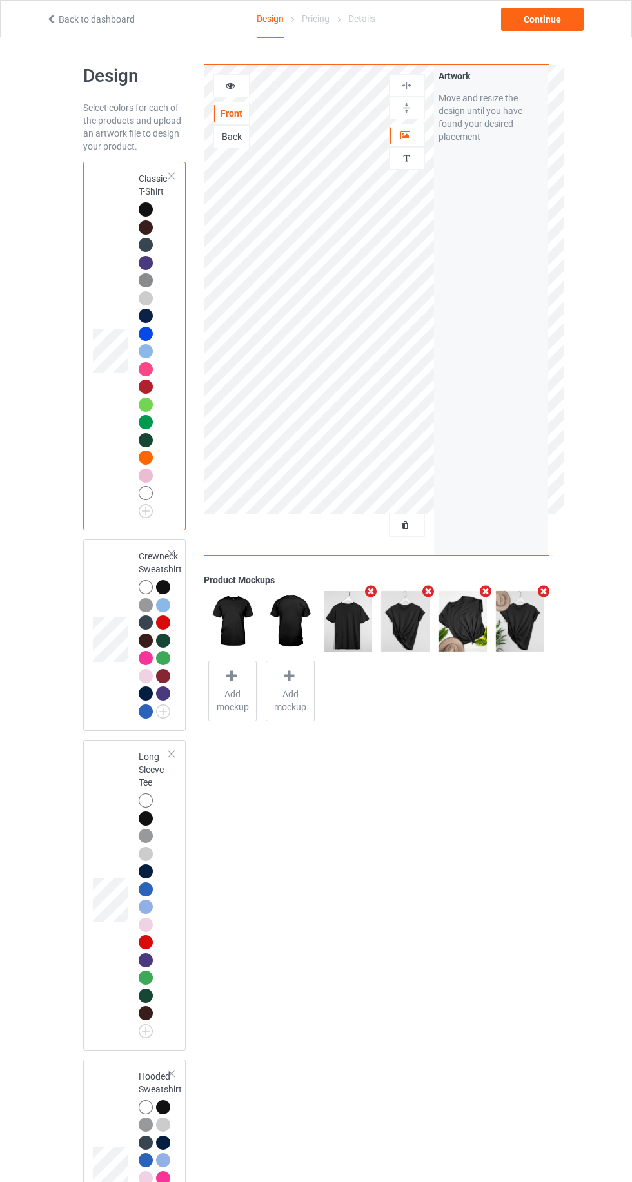
click at [0, 0] on img at bounding box center [0, 0] width 0 height 0
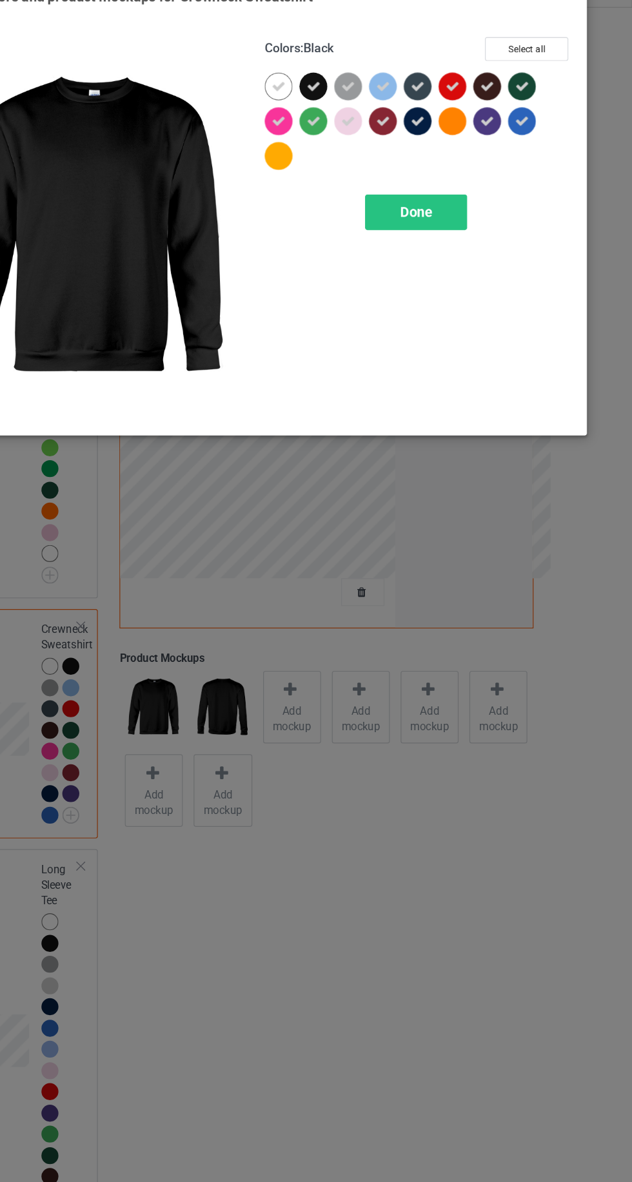
click at [335, 102] on icon at bounding box center [337, 103] width 12 height 12
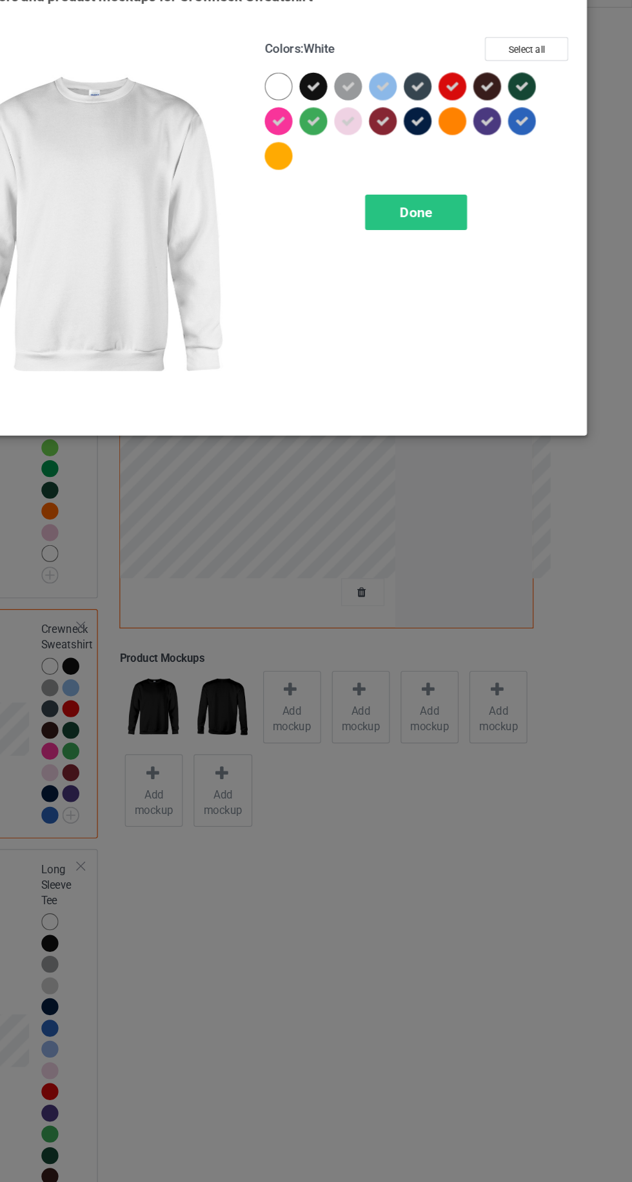
click at [435, 212] on div "Done" at bounding box center [451, 208] width 85 height 30
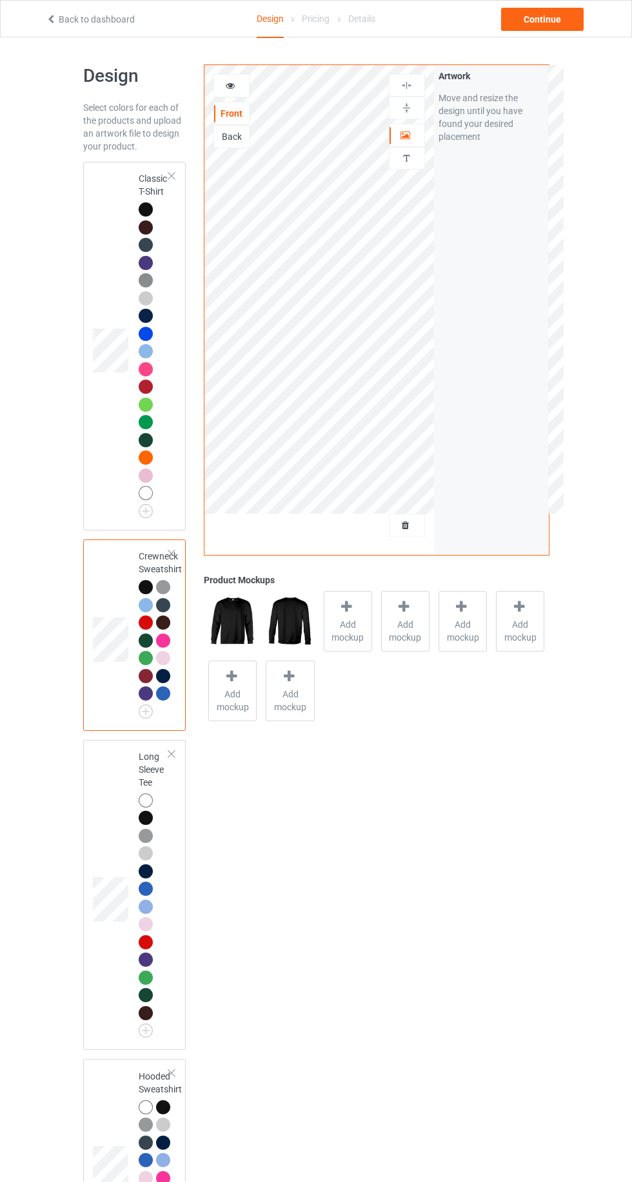
click at [0, 0] on img at bounding box center [0, 0] width 0 height 0
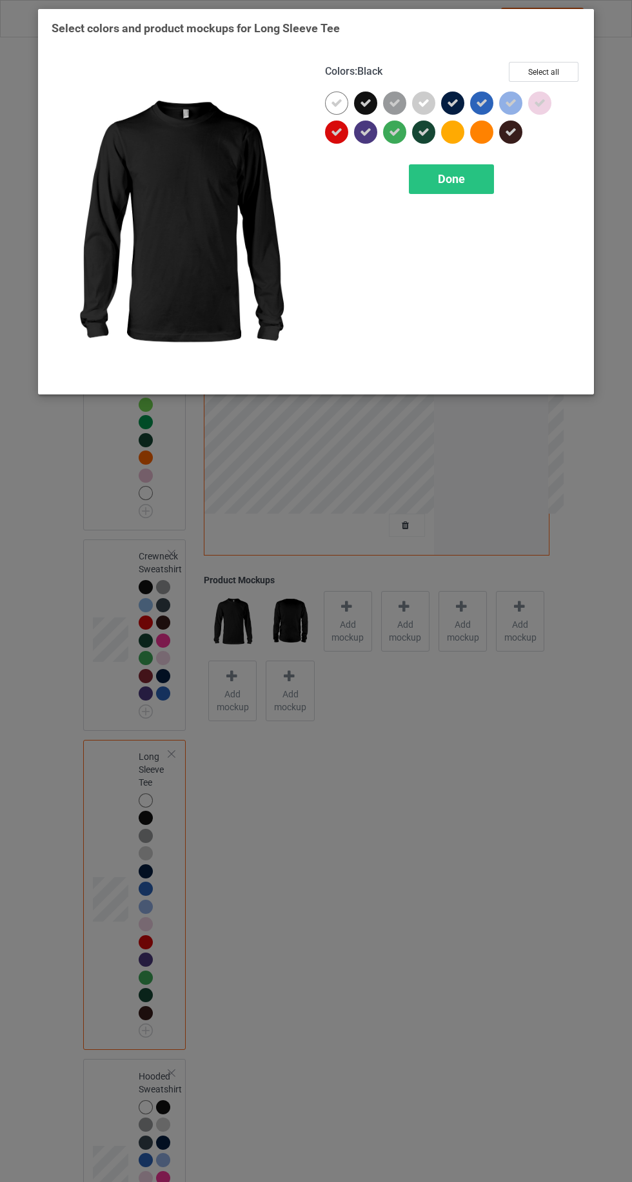
click at [335, 102] on icon at bounding box center [337, 103] width 12 height 12
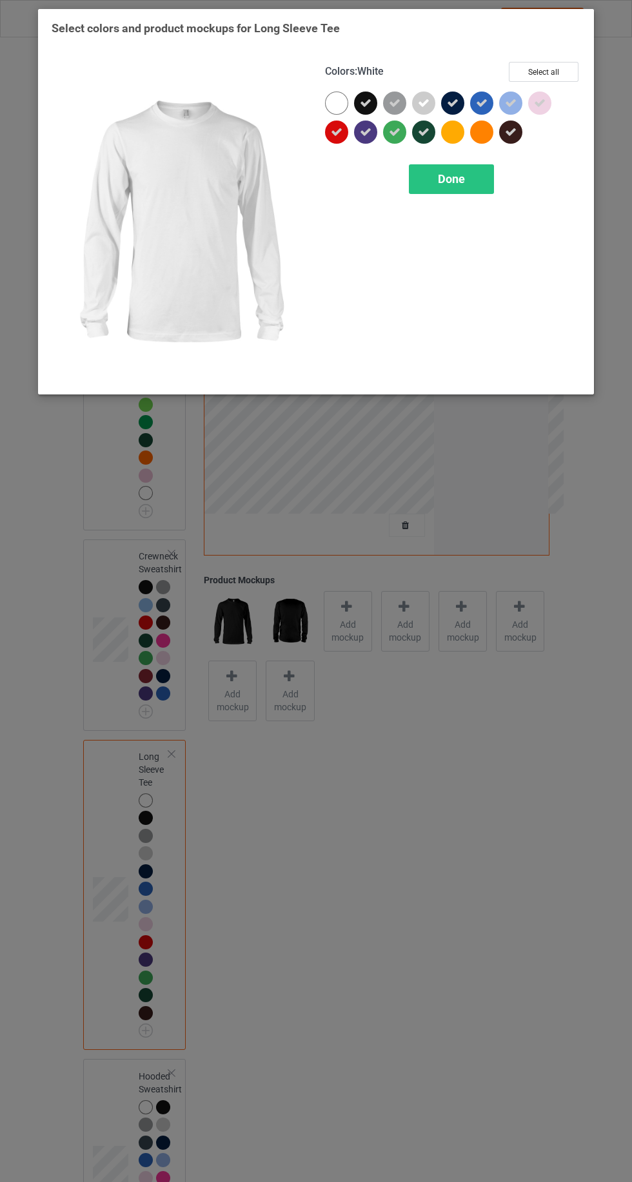
click at [475, 191] on div "Done" at bounding box center [451, 179] width 85 height 30
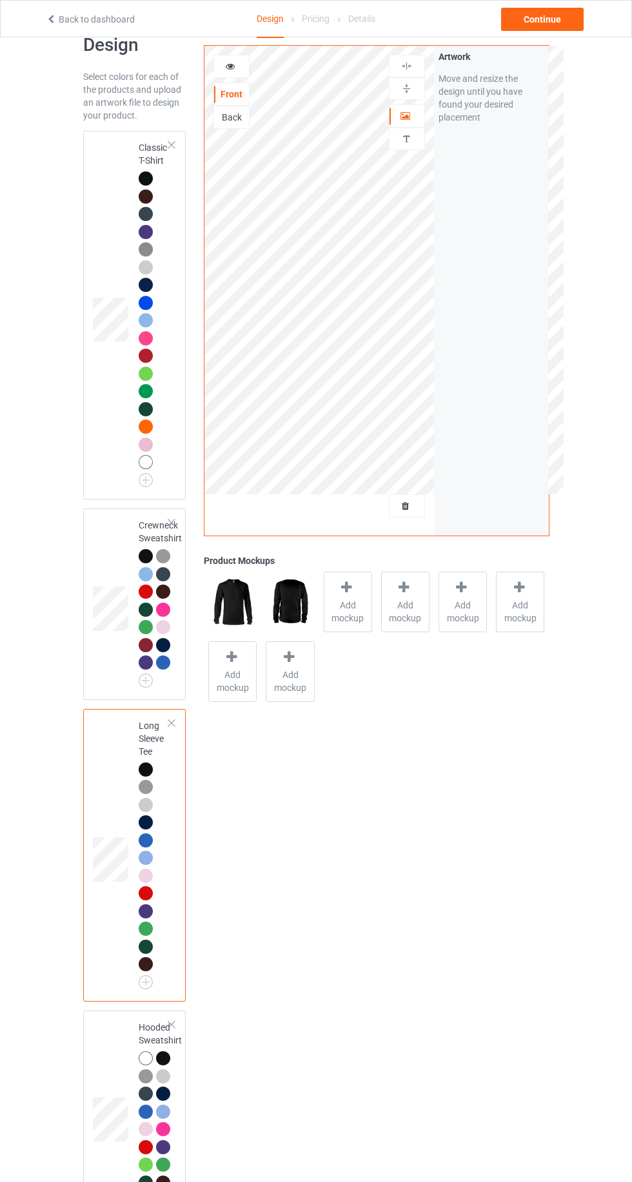
scroll to position [64, 0]
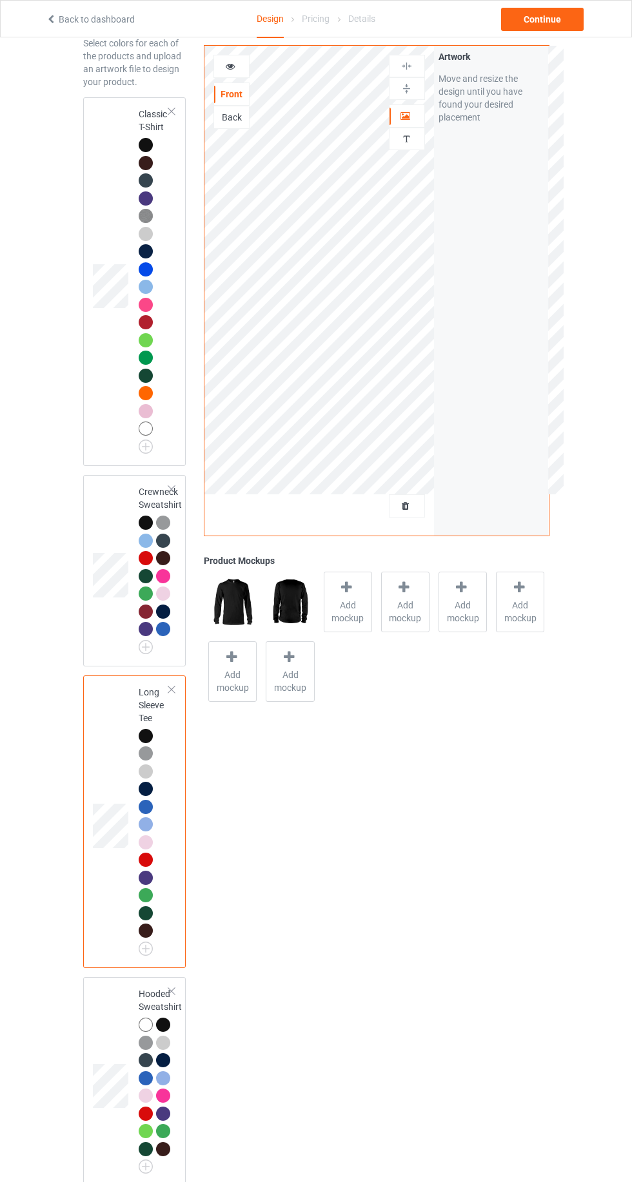
click at [111, 1181] on div "Hooded Sweatshirt" at bounding box center [134, 1081] width 103 height 209
click at [134, 478] on div "Crewneck Sweatshirt" at bounding box center [134, 570] width 103 height 191
click at [0, 0] on img at bounding box center [0, 0] width 0 height 0
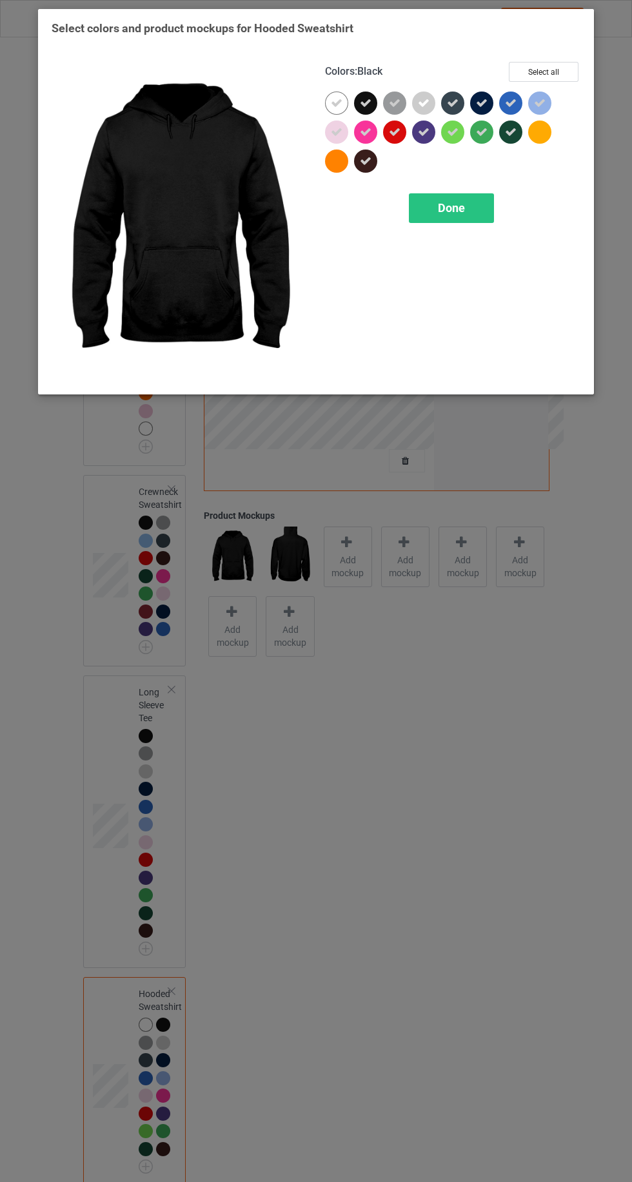
click at [329, 102] on div at bounding box center [336, 103] width 23 height 23
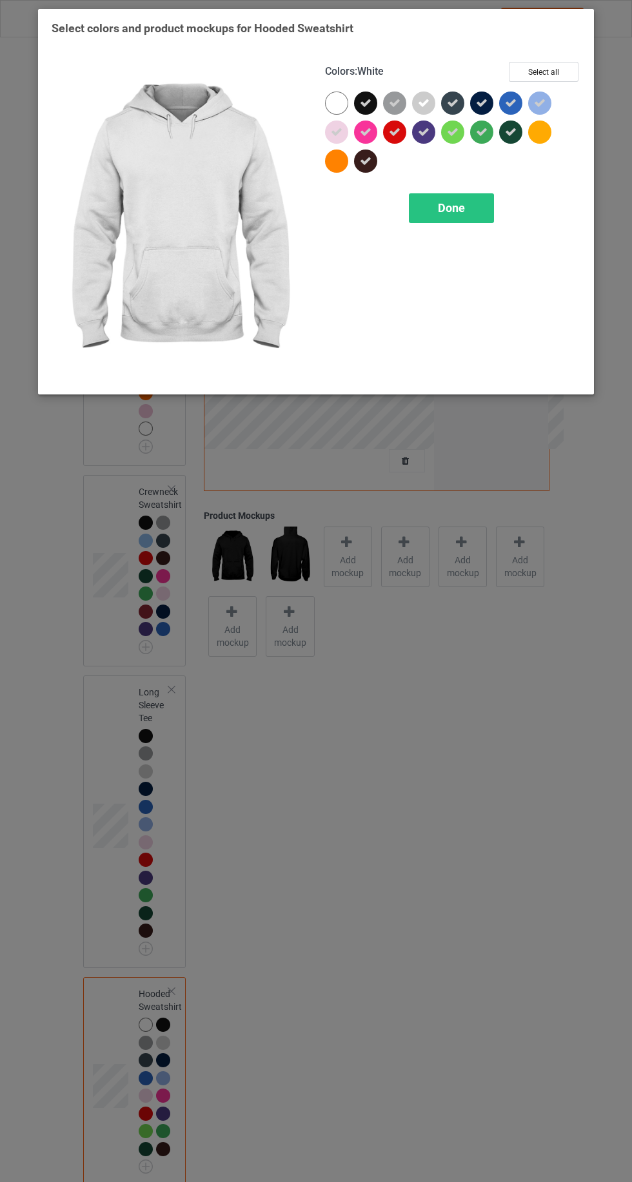
click at [329, 101] on div at bounding box center [336, 103] width 23 height 23
click at [443, 220] on div "Done" at bounding box center [451, 208] width 85 height 30
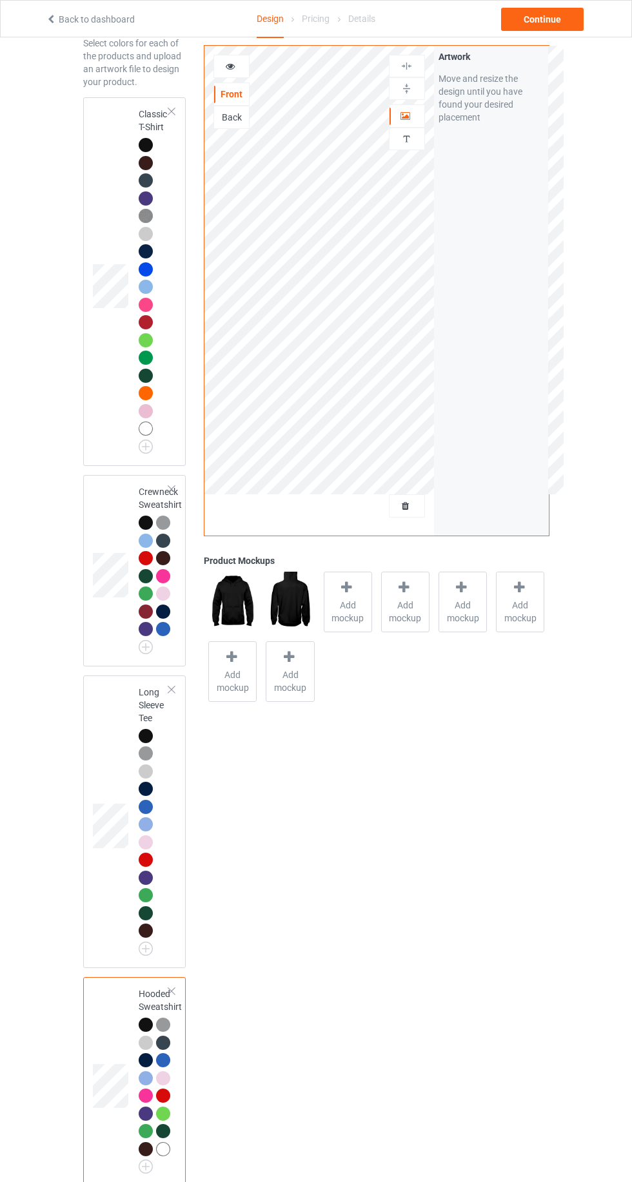
click at [120, 944] on td at bounding box center [112, 822] width 39 height 282
click at [0, 0] on img at bounding box center [0, 0] width 0 height 0
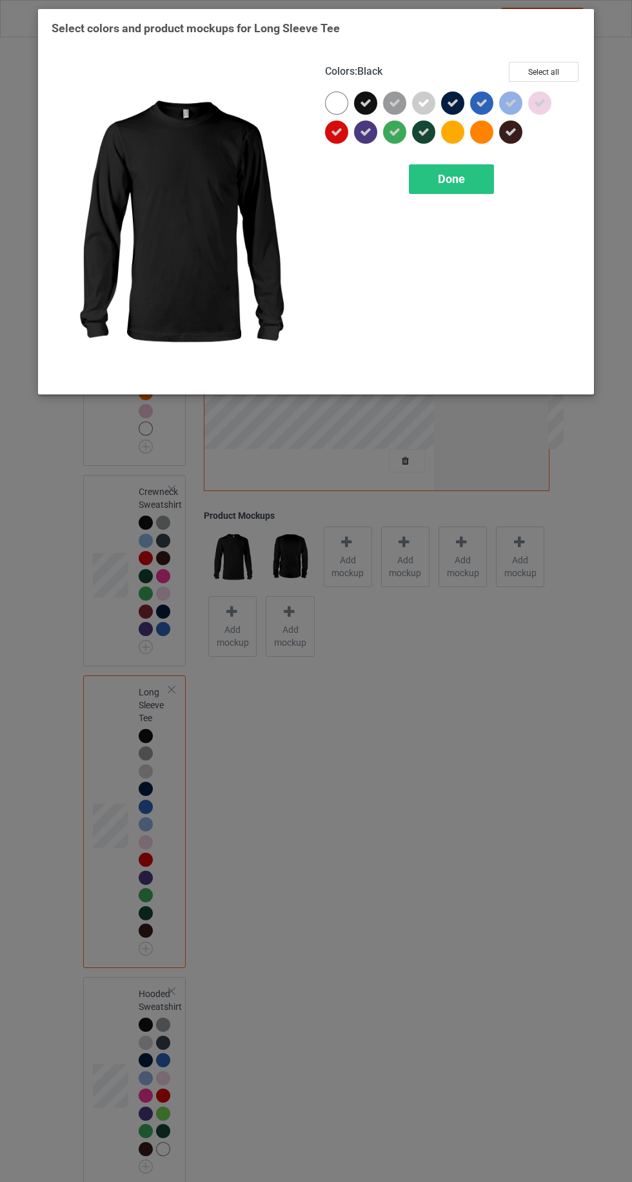
click at [337, 96] on div at bounding box center [336, 103] width 23 height 23
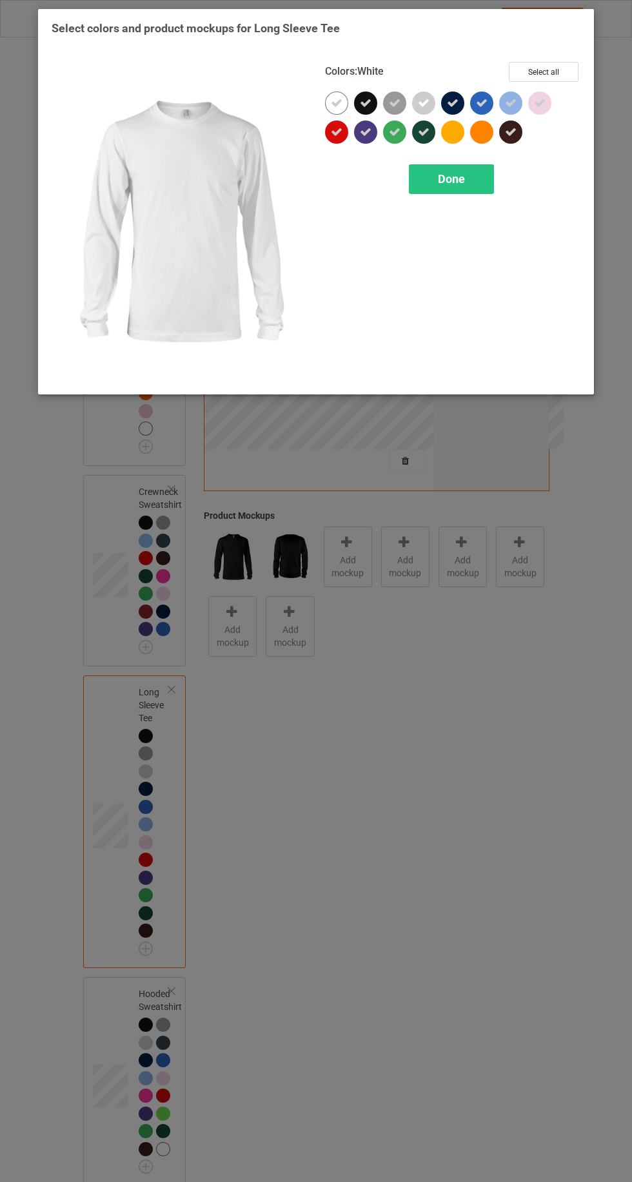
click at [456, 191] on div "Done" at bounding box center [451, 179] width 85 height 30
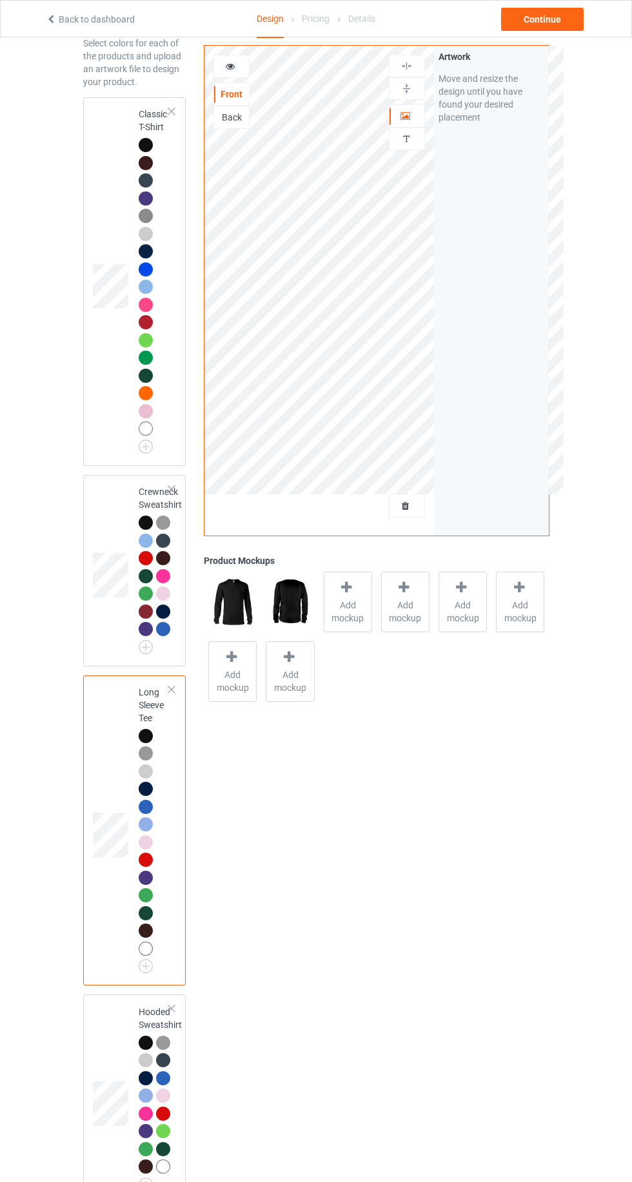
click at [141, 480] on td "Crewneck Sweatshirt" at bounding box center [159, 570] width 57 height 181
click at [126, 678] on div "Long Sleeve Tee" at bounding box center [134, 830] width 103 height 311
click at [0, 0] on img at bounding box center [0, 0] width 0 height 0
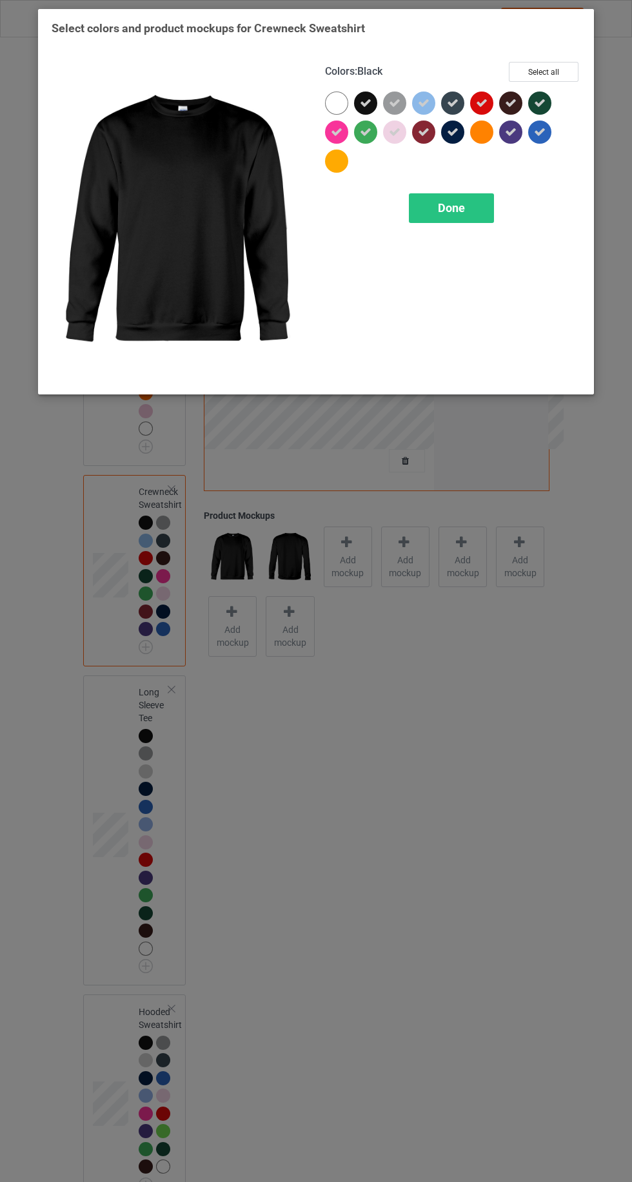
click at [325, 109] on div at bounding box center [339, 106] width 29 height 29
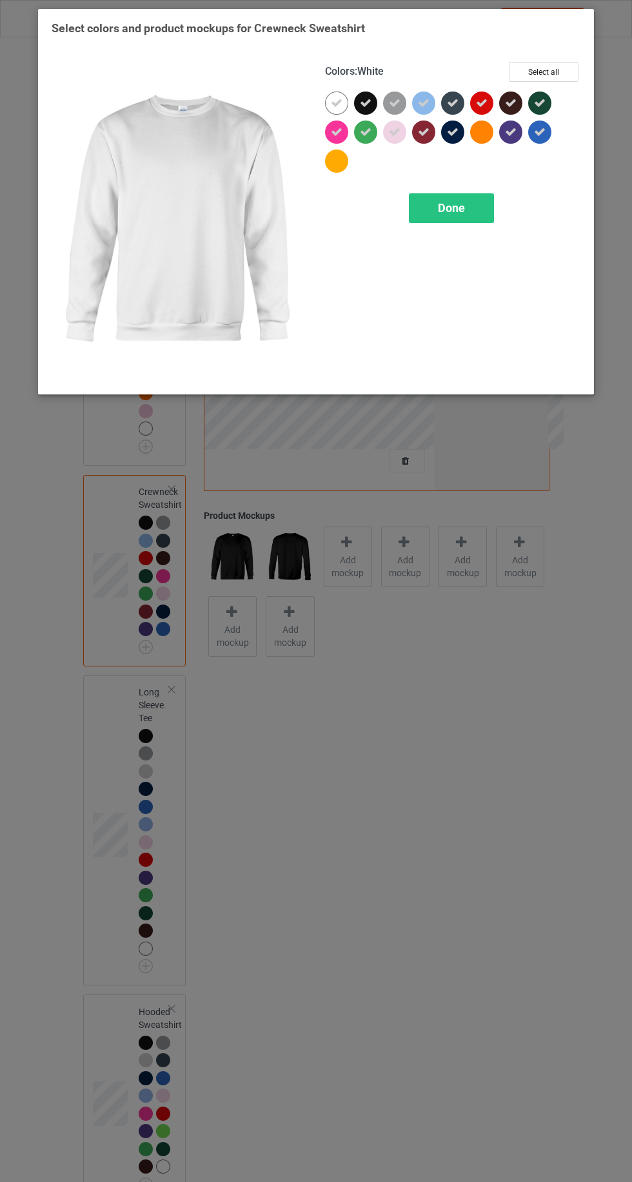
click at [462, 255] on div "Colors : White Select all Done" at bounding box center [452, 221] width 273 height 337
click at [468, 204] on div "Done" at bounding box center [451, 208] width 85 height 30
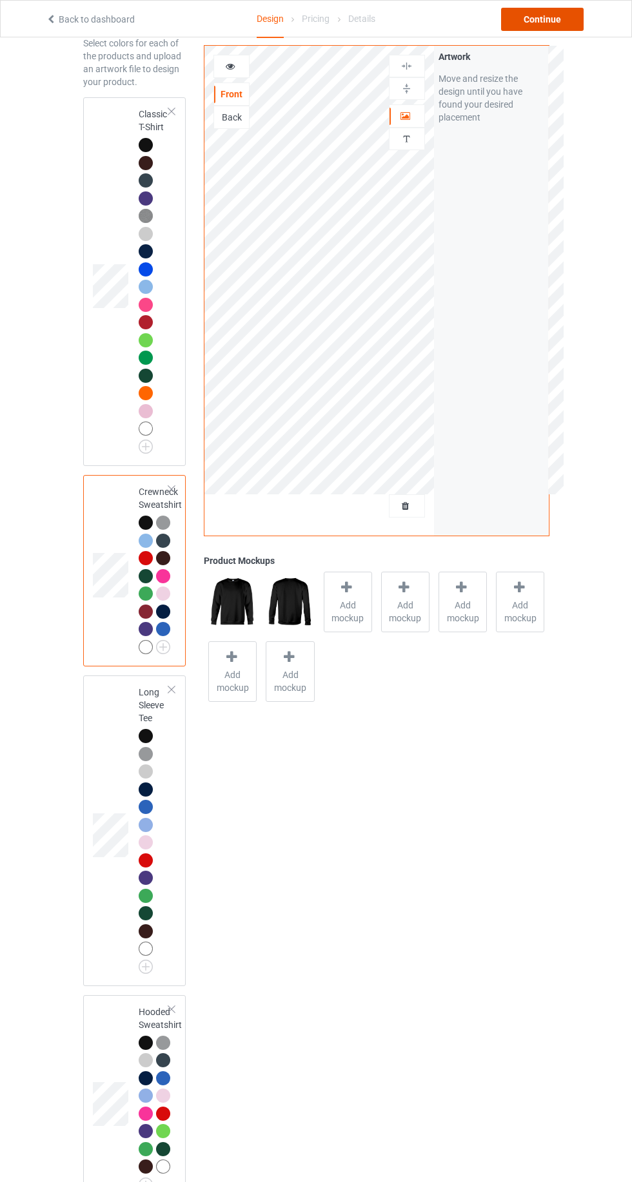
click at [537, 26] on div "Continue" at bounding box center [542, 19] width 82 height 23
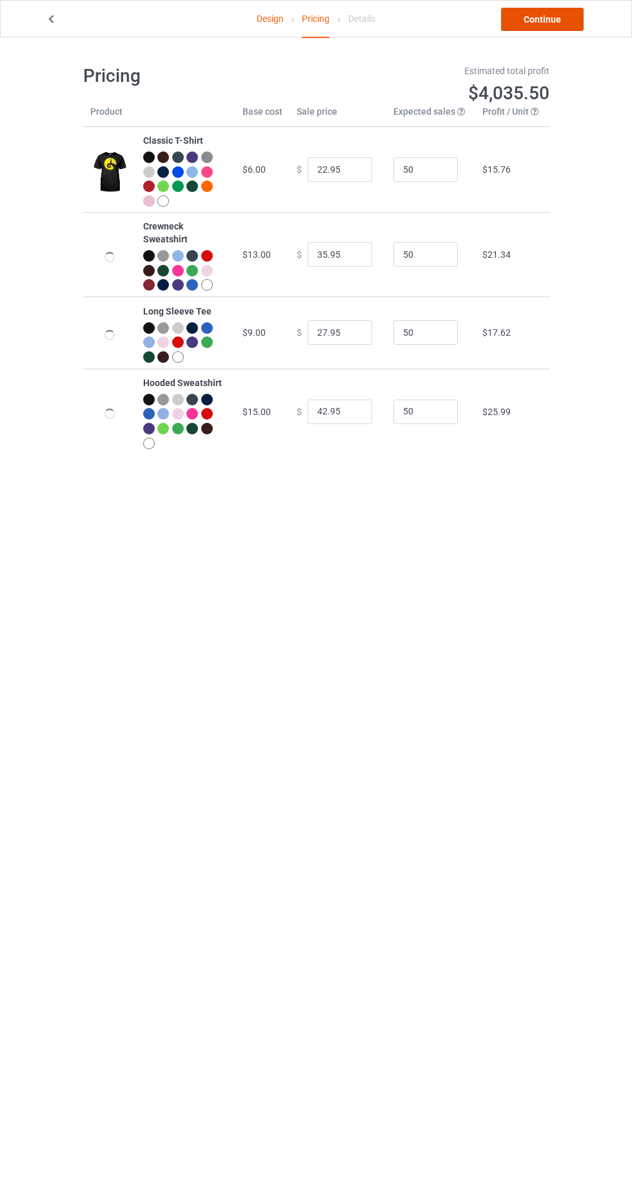
click at [546, 19] on link "Continue" at bounding box center [542, 19] width 82 height 23
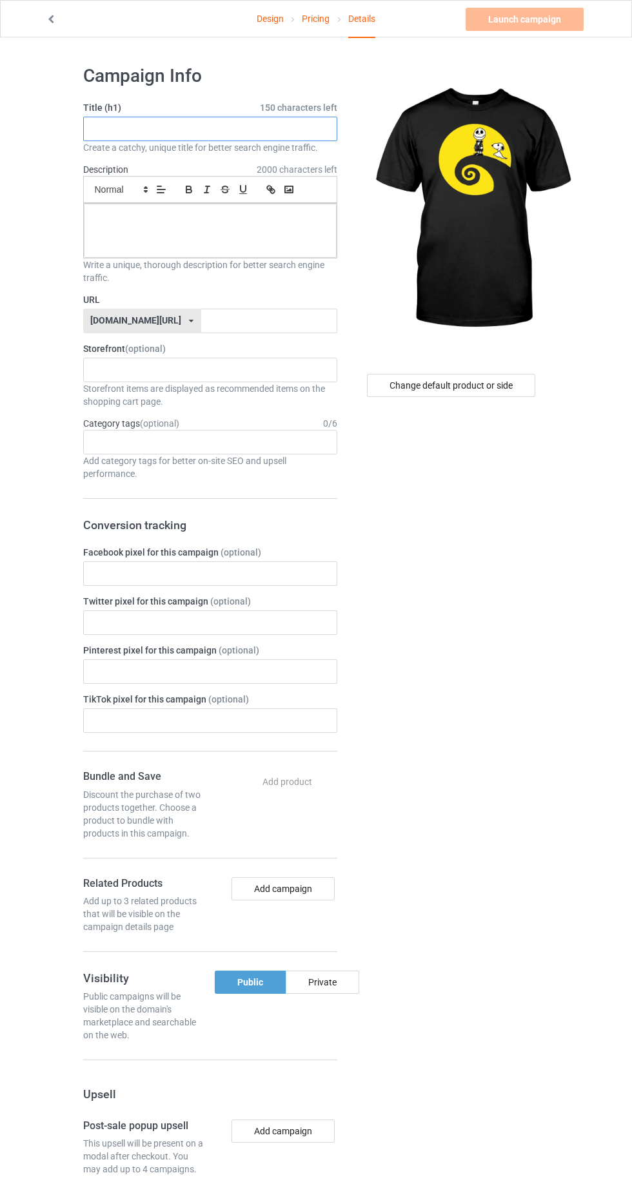
click at [101, 124] on input "text" at bounding box center [210, 129] width 254 height 24
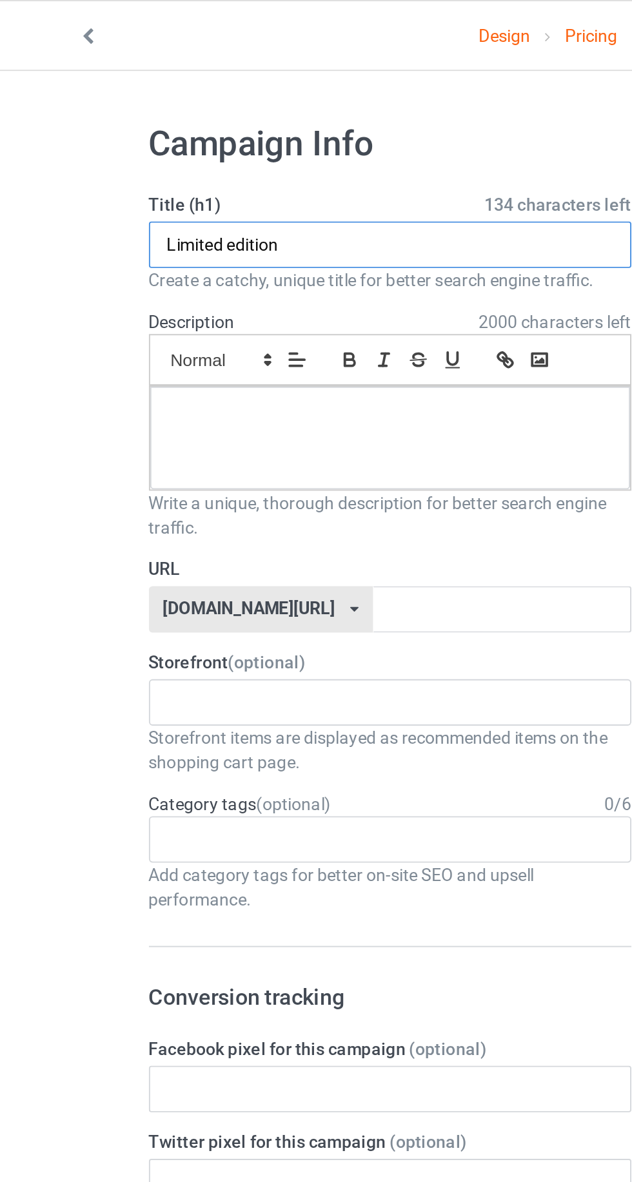
type input "Limited edition"
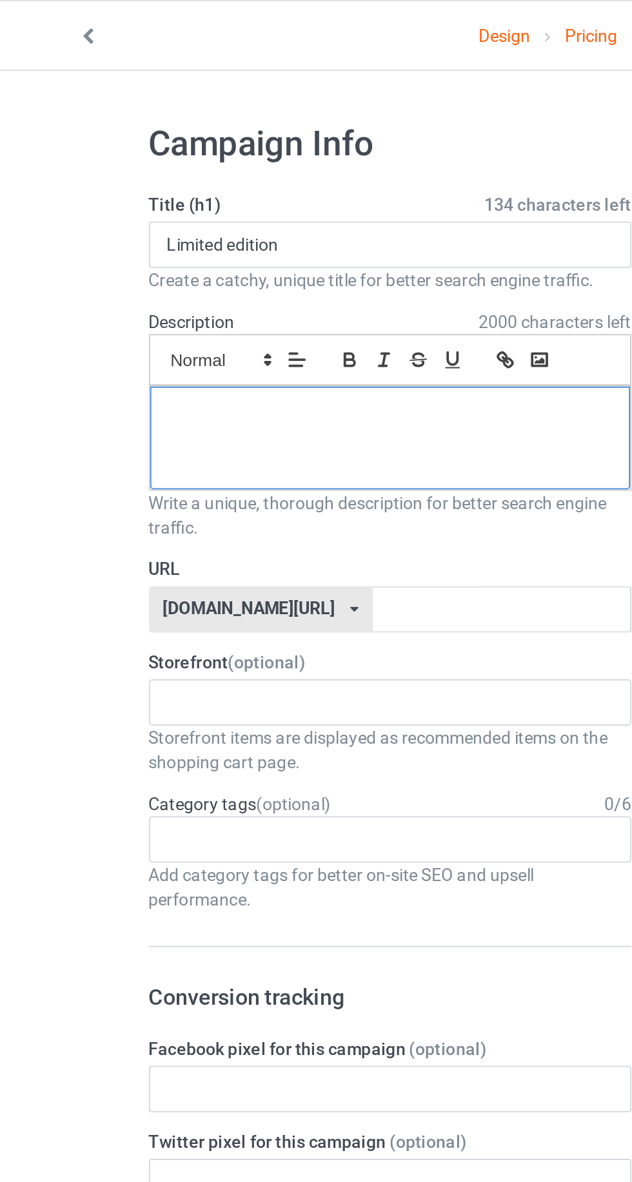
click at [110, 239] on div at bounding box center [210, 231] width 253 height 54
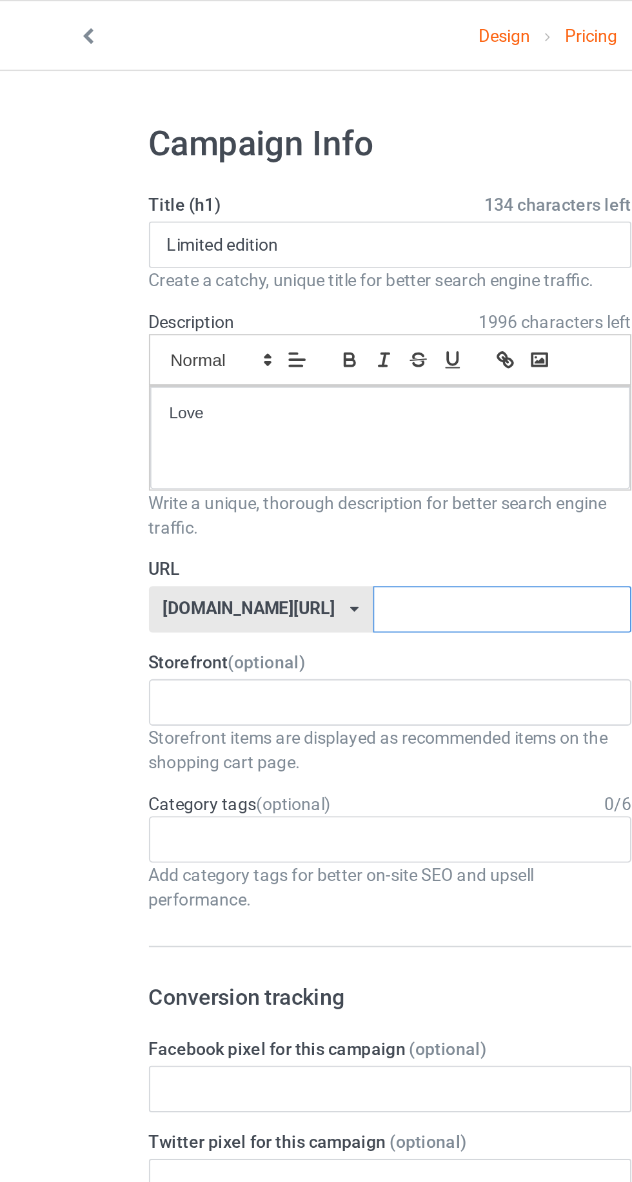
click at [228, 329] on input "text" at bounding box center [269, 321] width 136 height 24
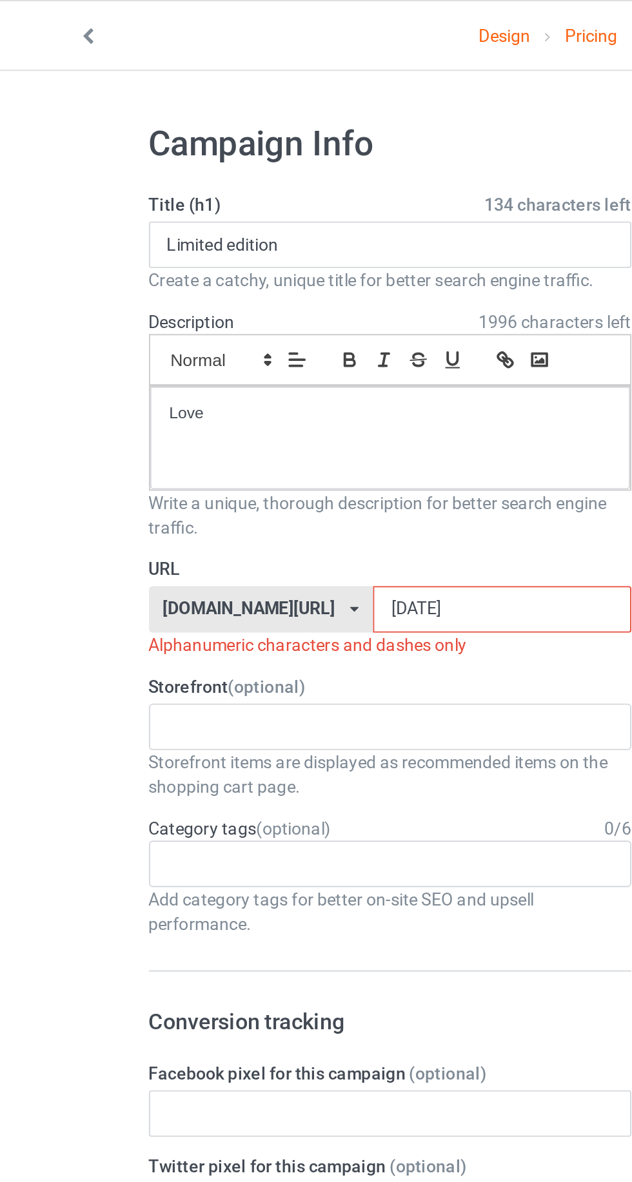
type input "[DATE]"
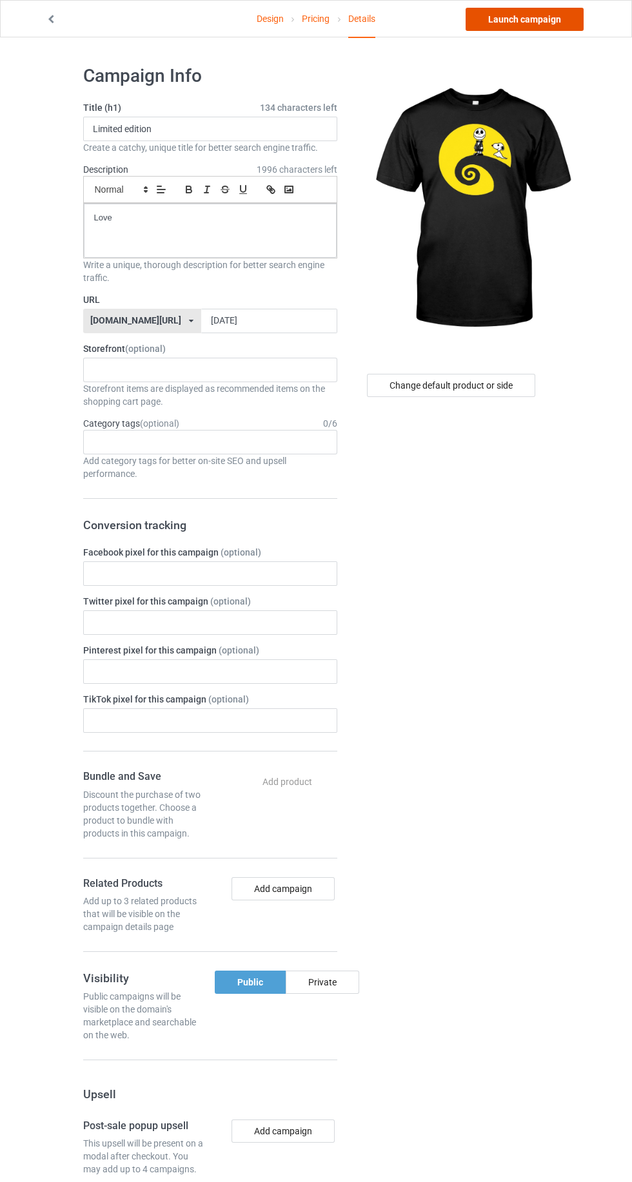
click at [547, 24] on link "Launch campaign" at bounding box center [524, 19] width 118 height 23
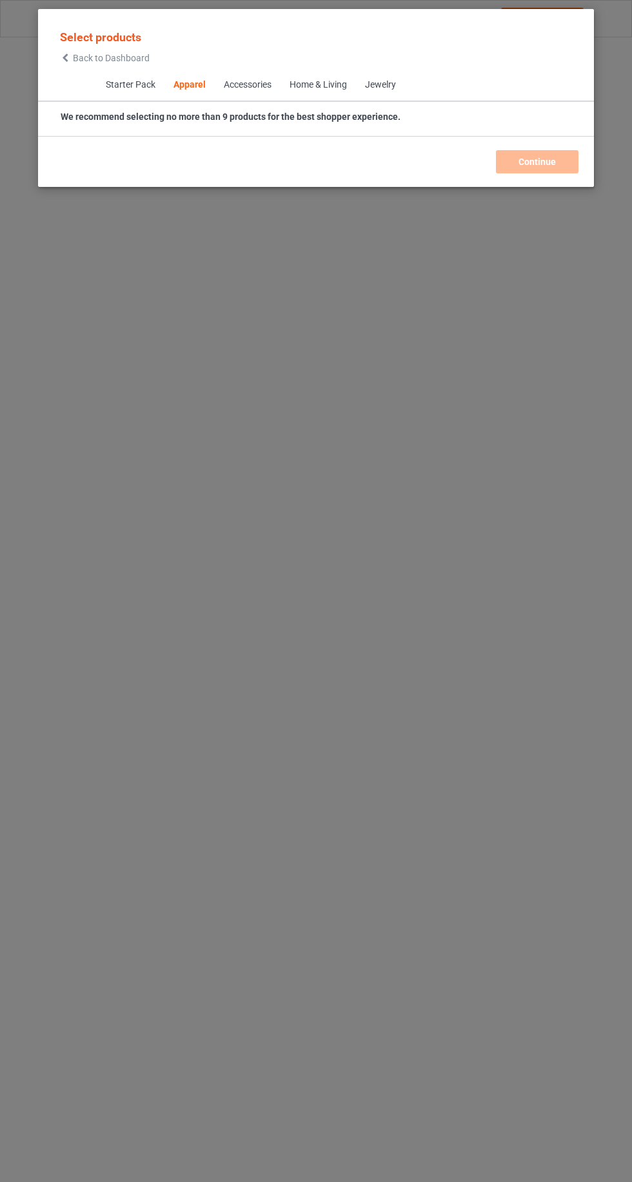
click at [60, 60] on icon at bounding box center [65, 57] width 11 height 9
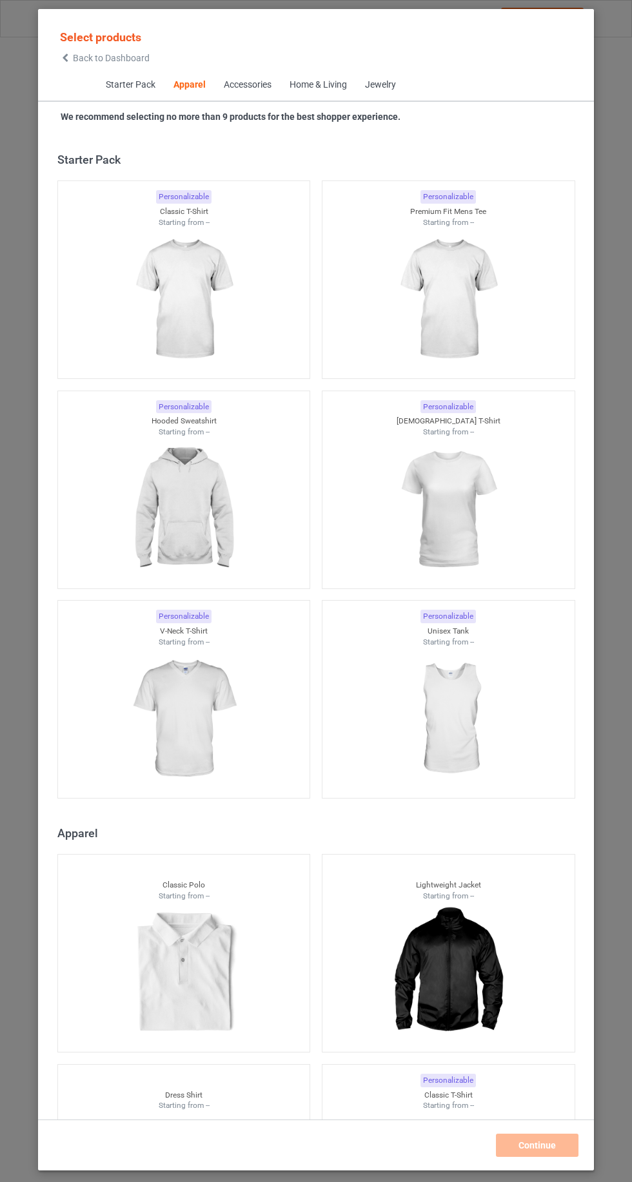
scroll to position [690, 0]
